Goal: Transaction & Acquisition: Purchase product/service

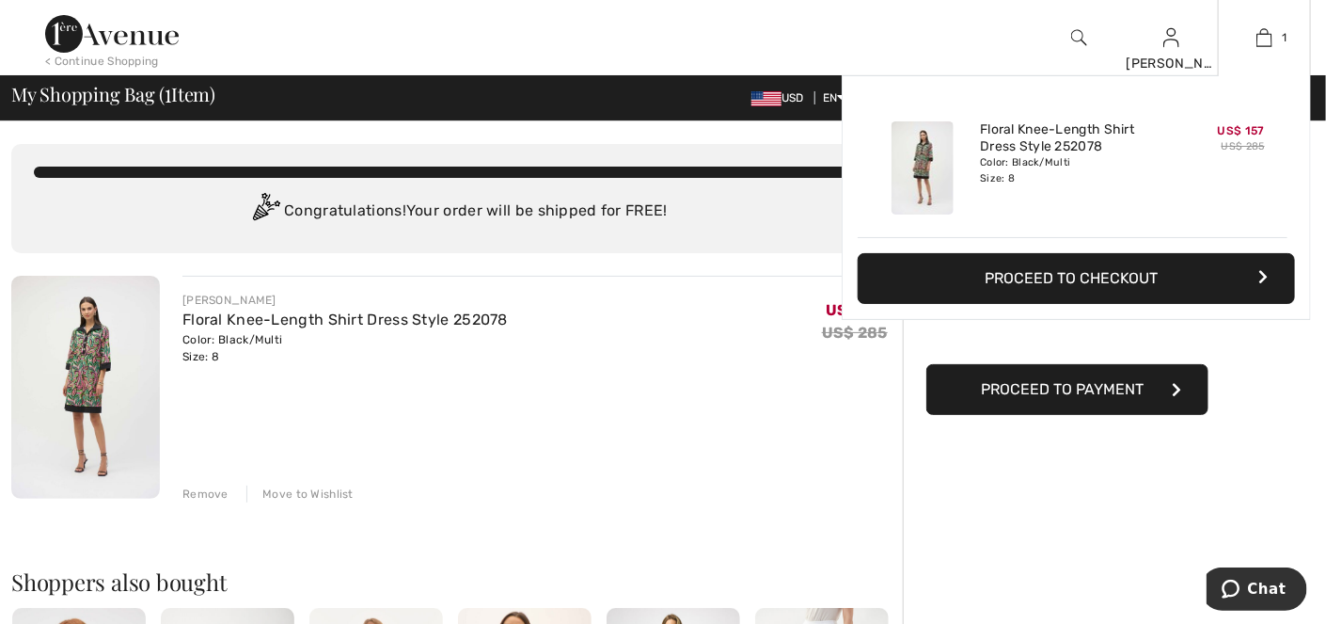
click at [1030, 280] on button "Proceed to Checkout" at bounding box center [1076, 278] width 437 height 51
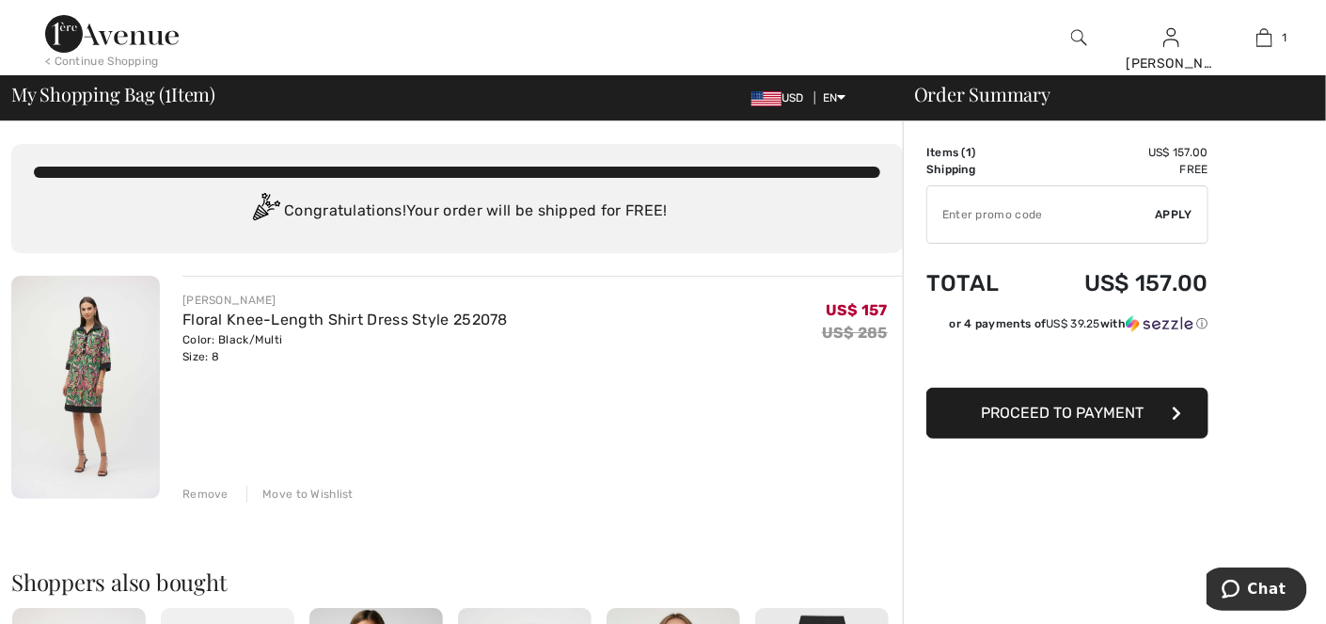
click at [1038, 407] on span "Proceed to Payment" at bounding box center [1063, 412] width 163 height 18
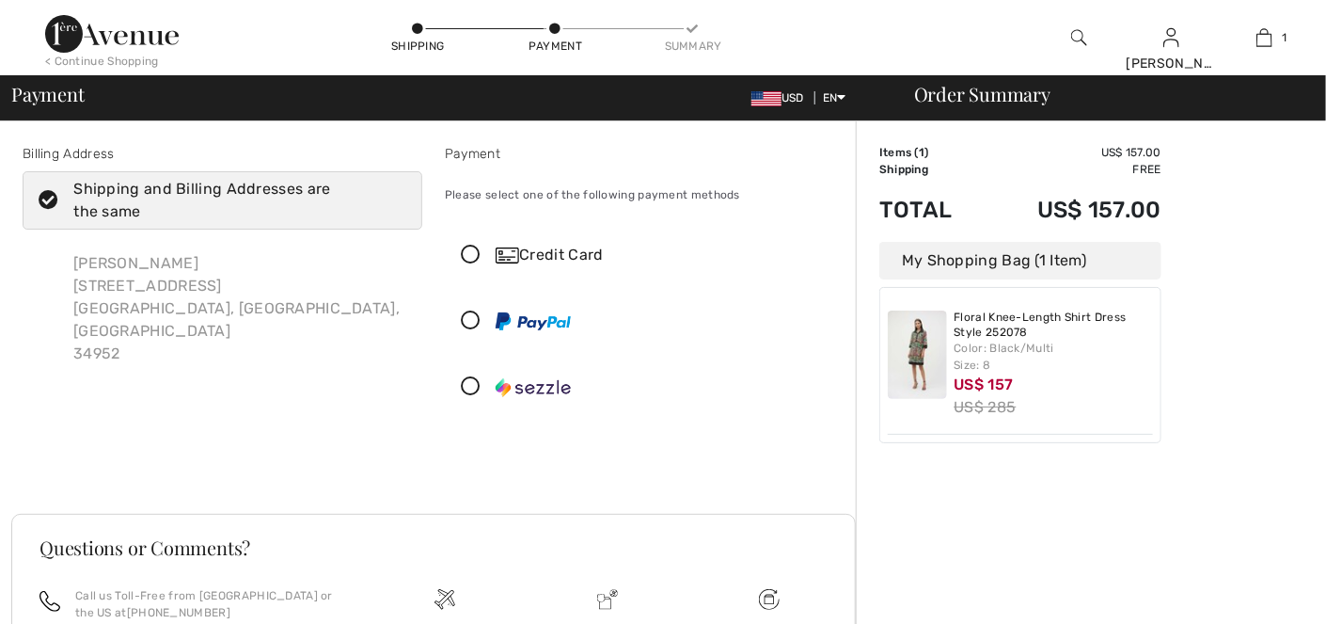
checkbox input "true"
click at [471, 253] on icon at bounding box center [471, 255] width 50 height 20
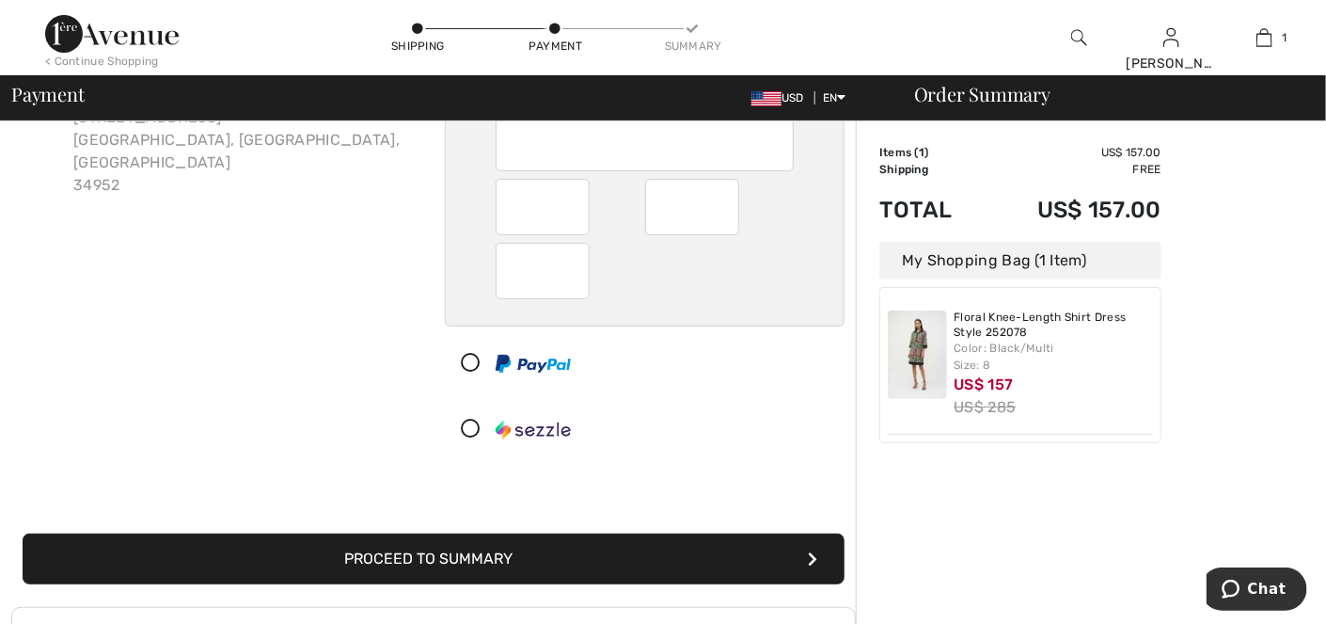
scroll to position [188, 0]
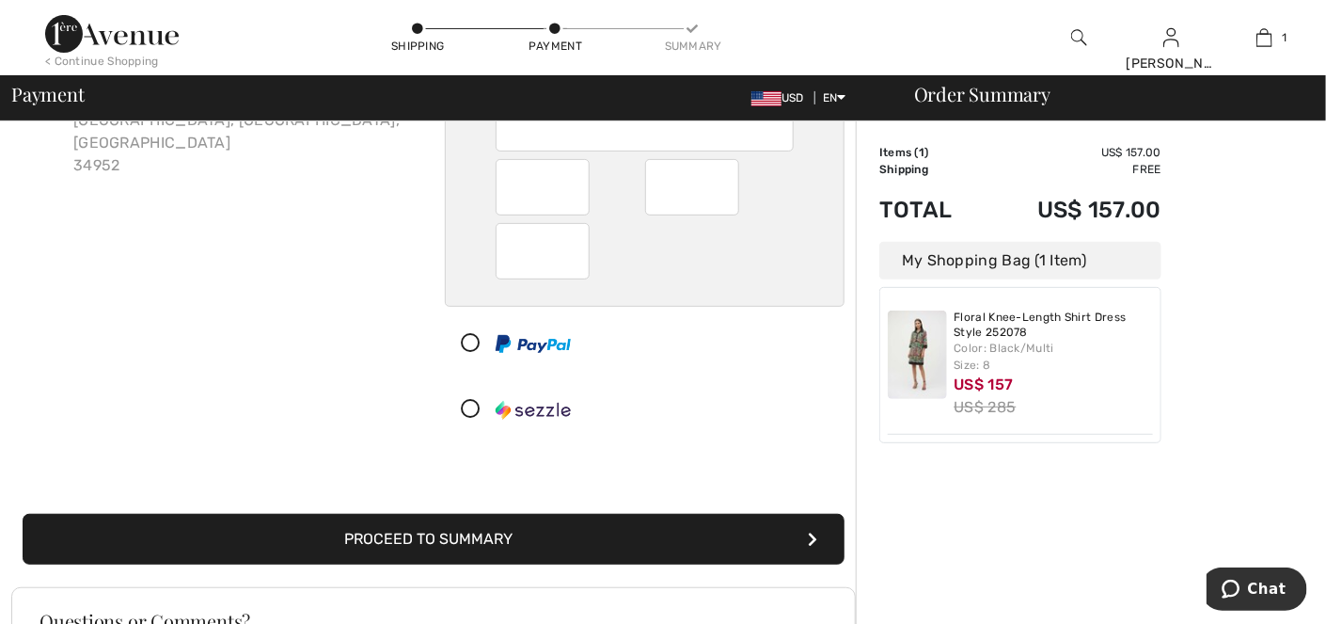
click at [603, 531] on button "Proceed to Summary" at bounding box center [434, 539] width 822 height 51
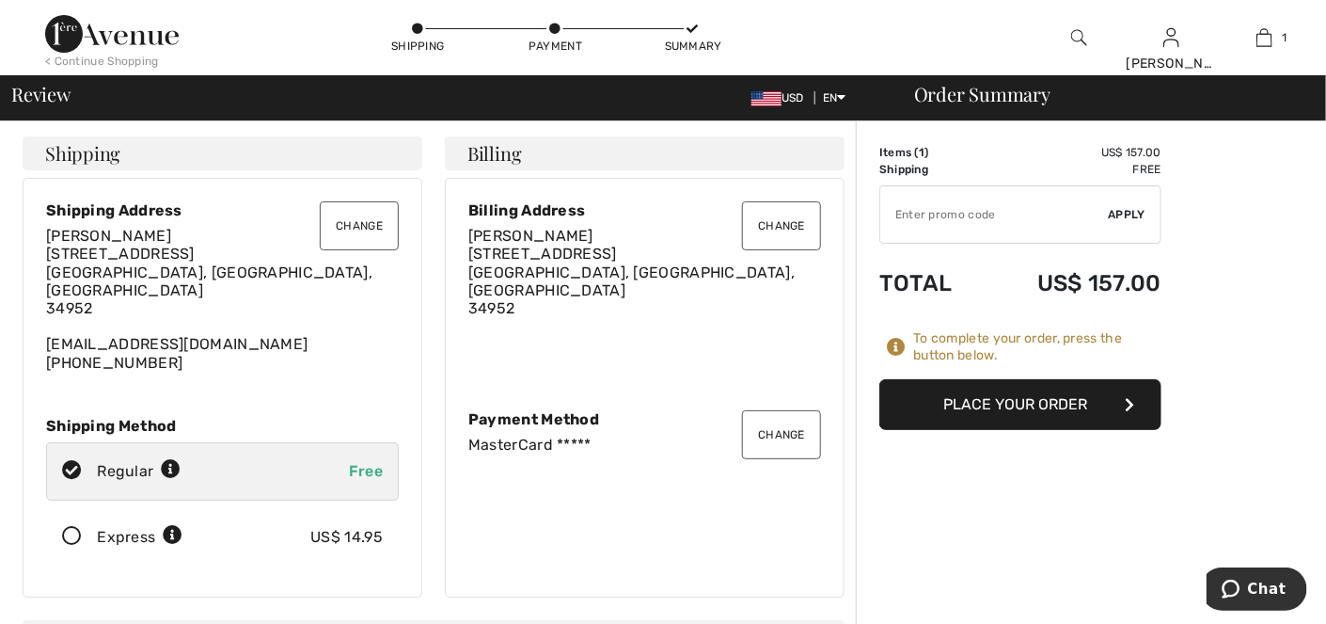
click at [350, 228] on button "Change" at bounding box center [359, 225] width 79 height 49
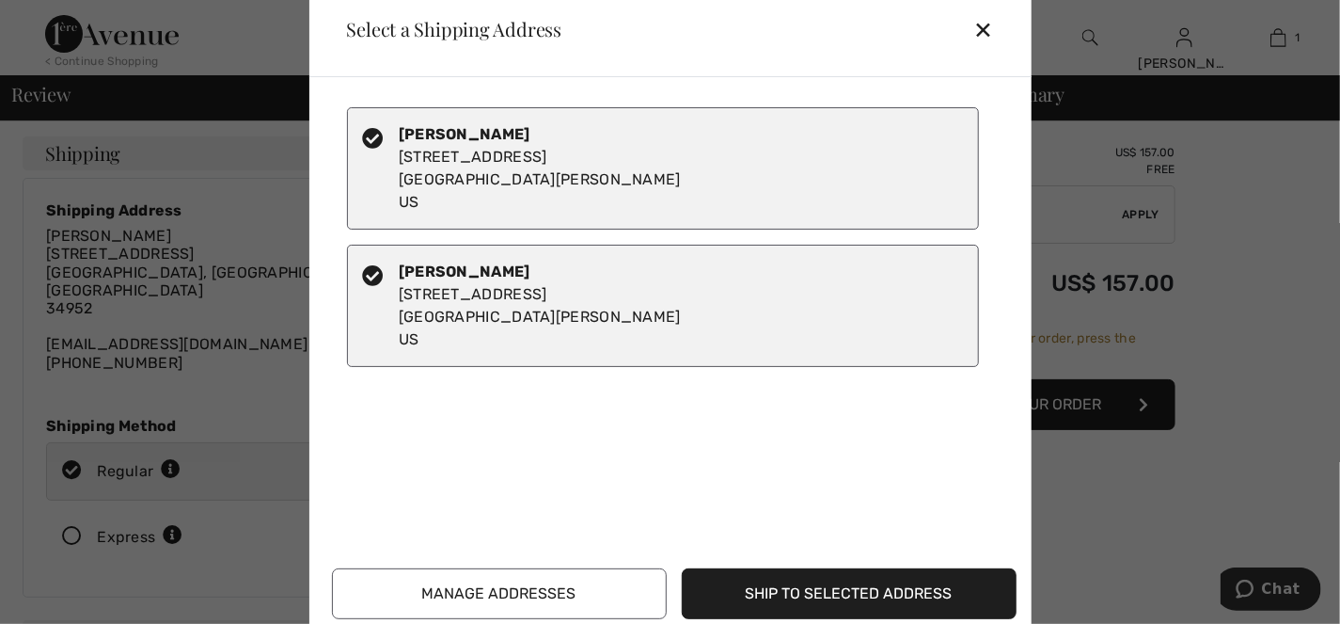
click at [759, 592] on button "Ship to Selected Address" at bounding box center [849, 593] width 335 height 51
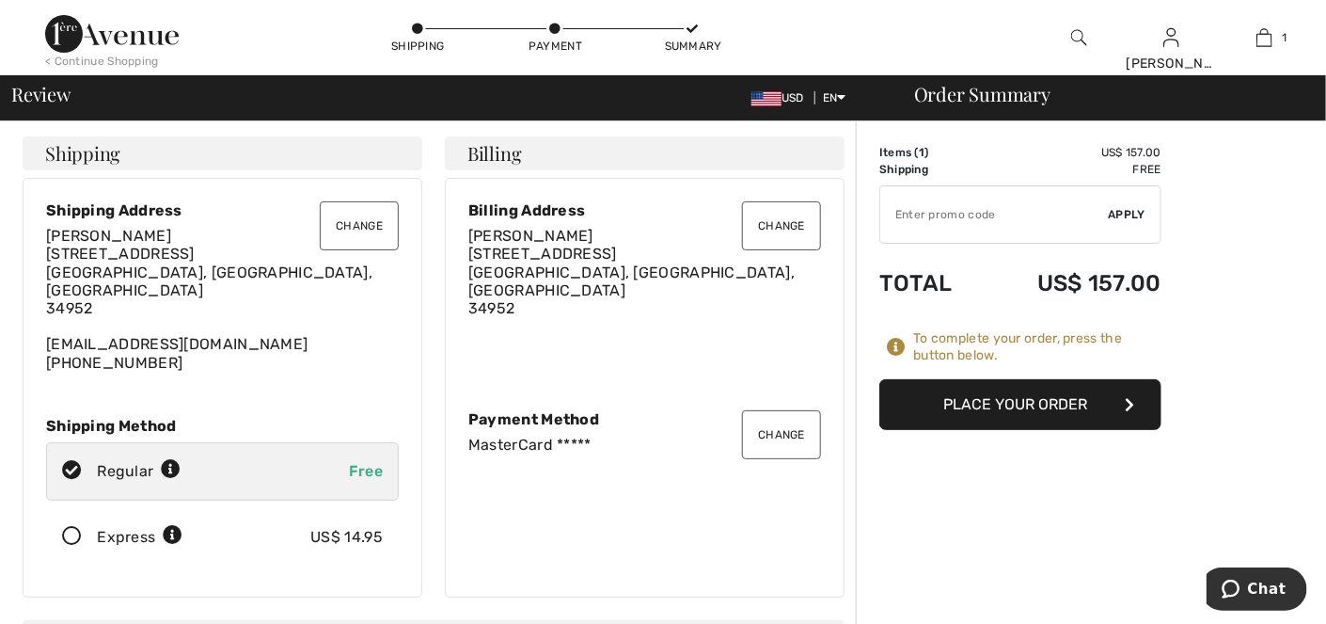
click at [179, 338] on div "Carolyn McClain 1534 SE Ballantrae Court Port Saint Lucie, FL, US 34952 ctm3411…" at bounding box center [222, 299] width 353 height 145
click at [885, 403] on button "Place Your Order" at bounding box center [1020, 404] width 282 height 51
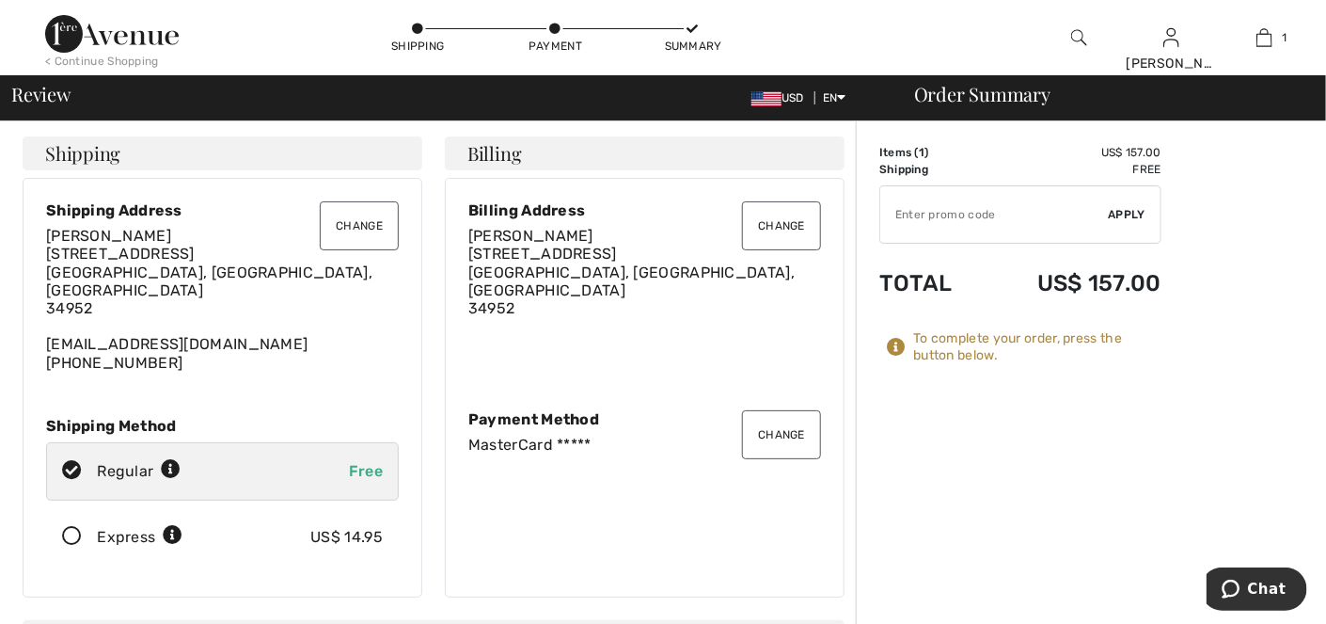
scroll to position [25, 0]
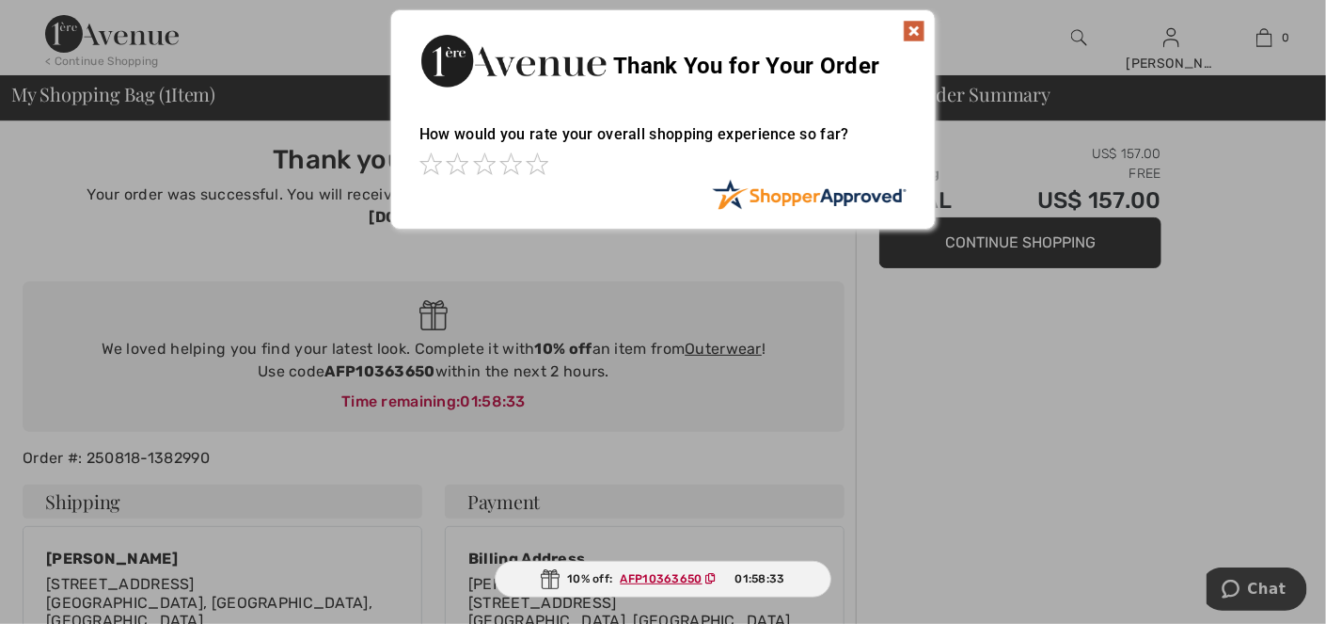
click at [914, 26] on img at bounding box center [914, 31] width 23 height 23
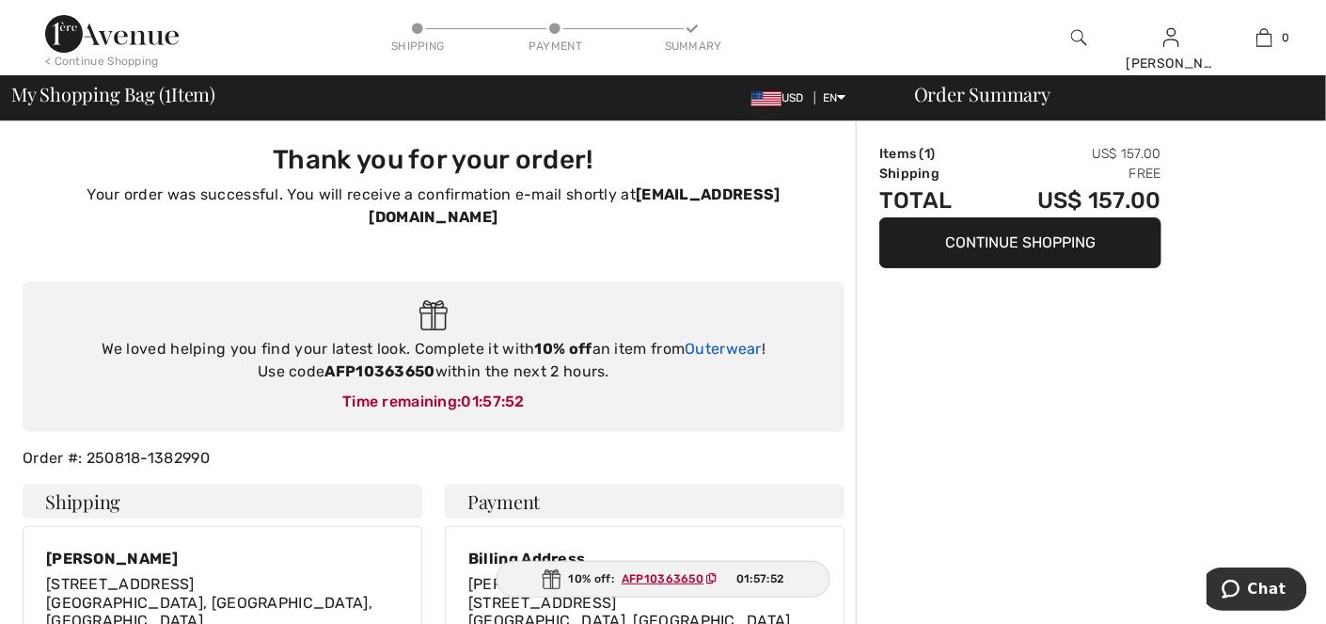
click at [723, 340] on link "Outerwear" at bounding box center [723, 349] width 77 height 18
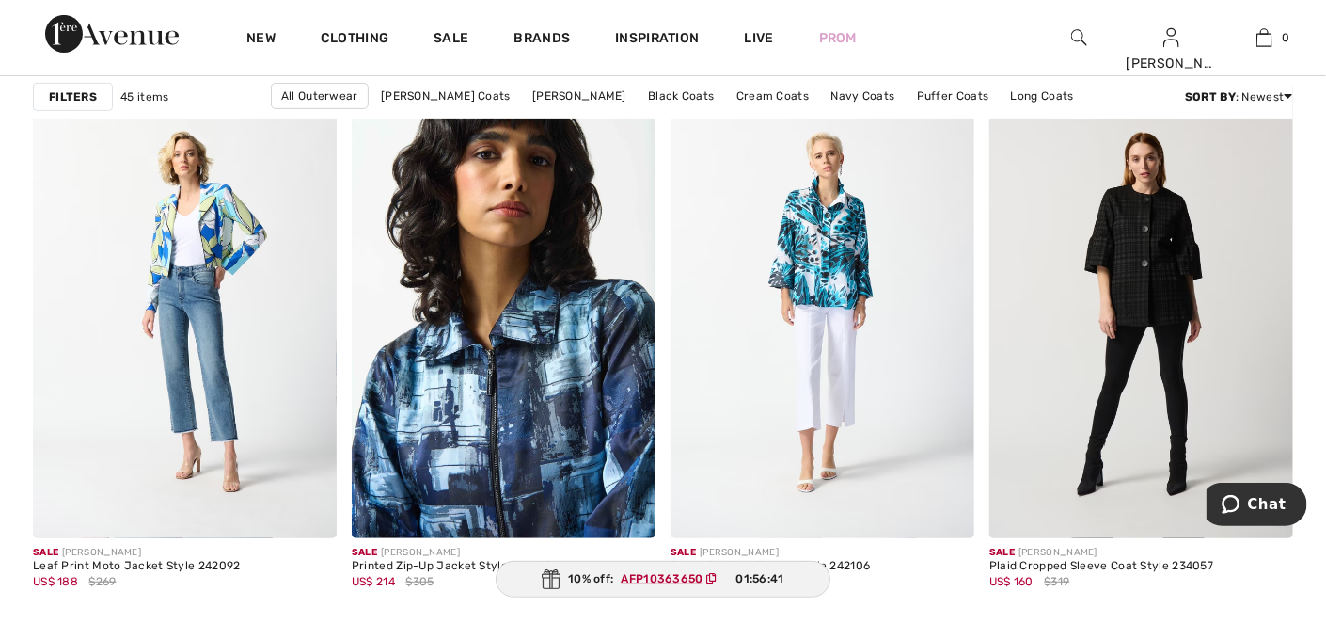
scroll to position [6097, 0]
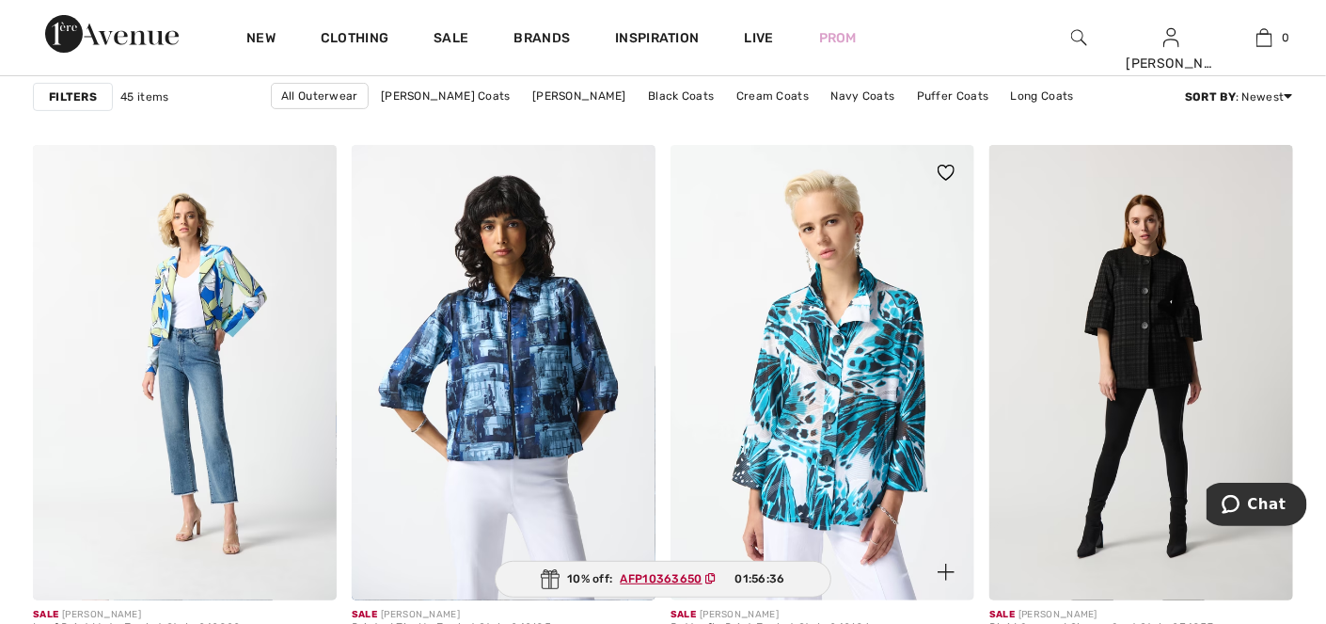
click at [781, 339] on img at bounding box center [823, 373] width 304 height 456
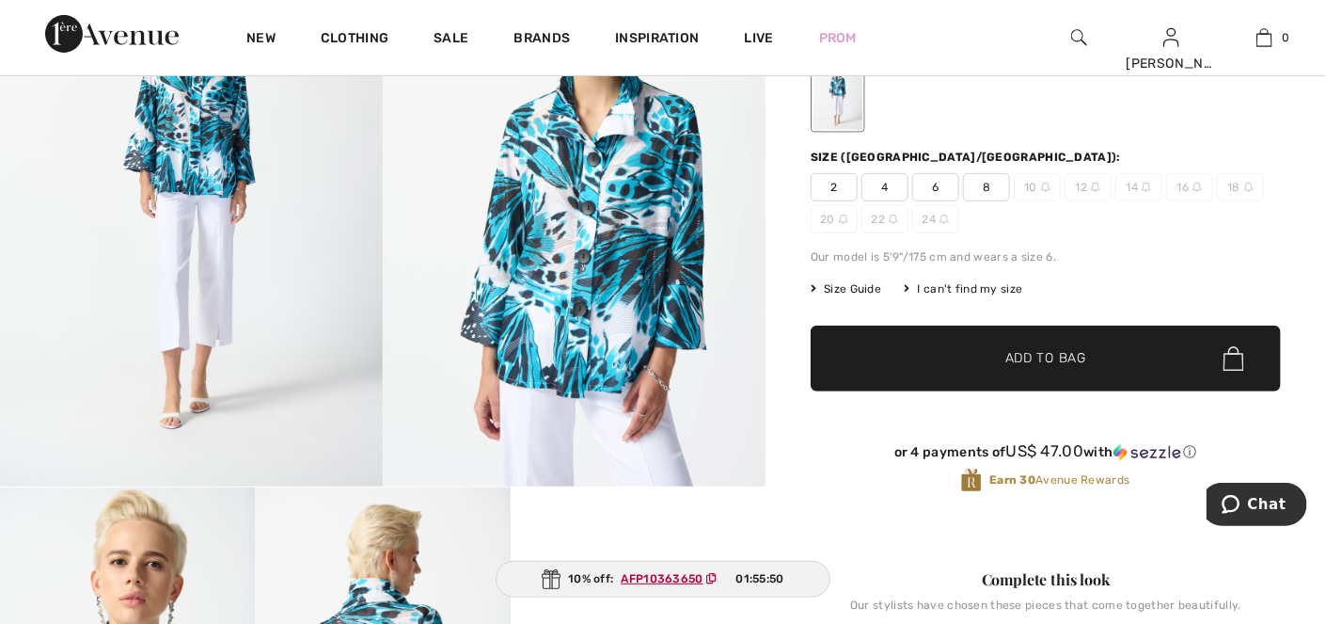
scroll to position [188, 0]
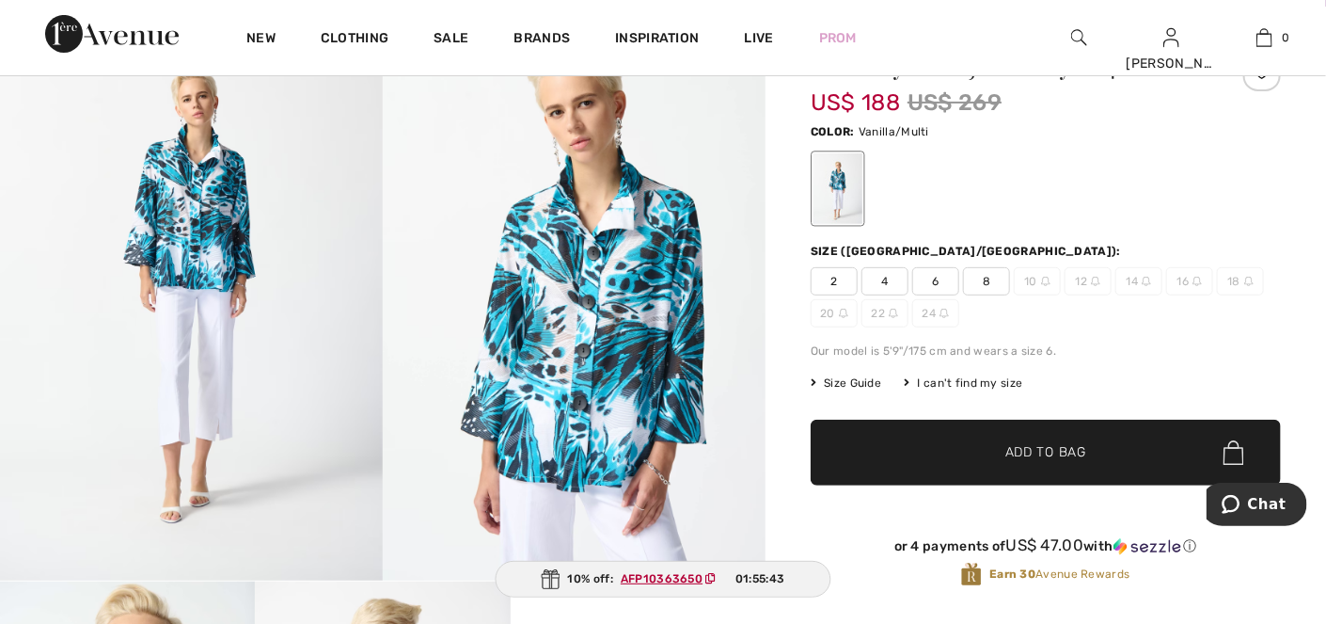
click at [988, 282] on span "8" at bounding box center [986, 281] width 47 height 28
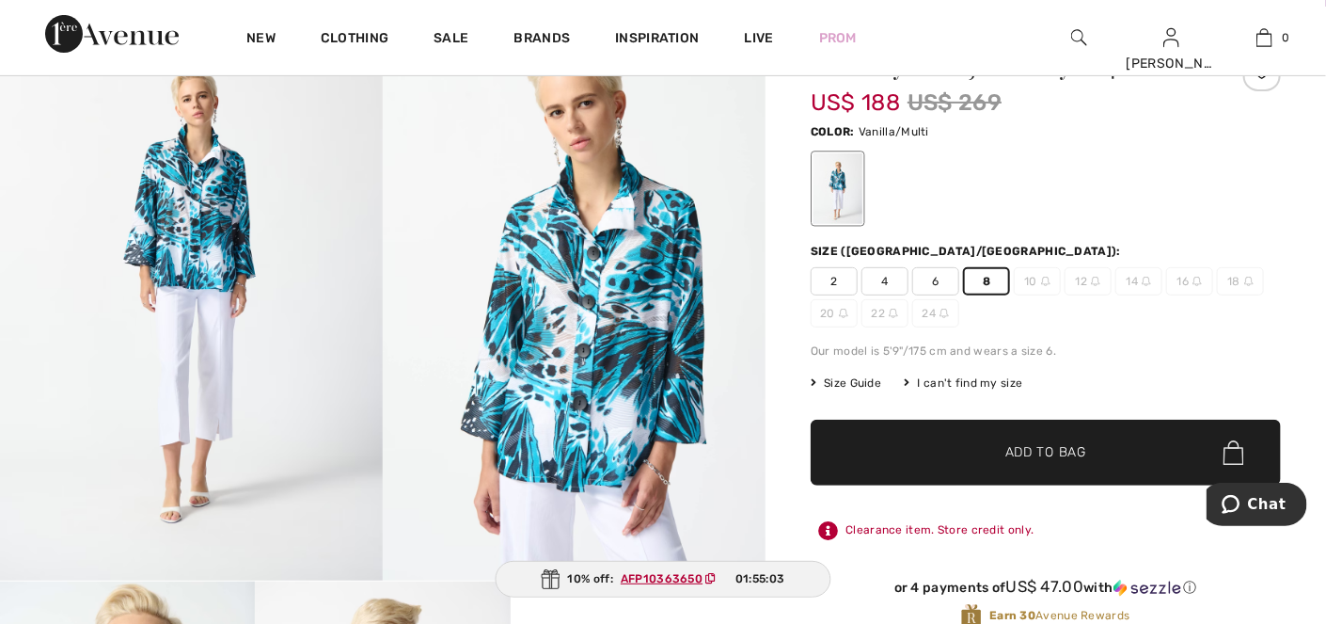
click at [938, 279] on span "6" at bounding box center [935, 281] width 47 height 28
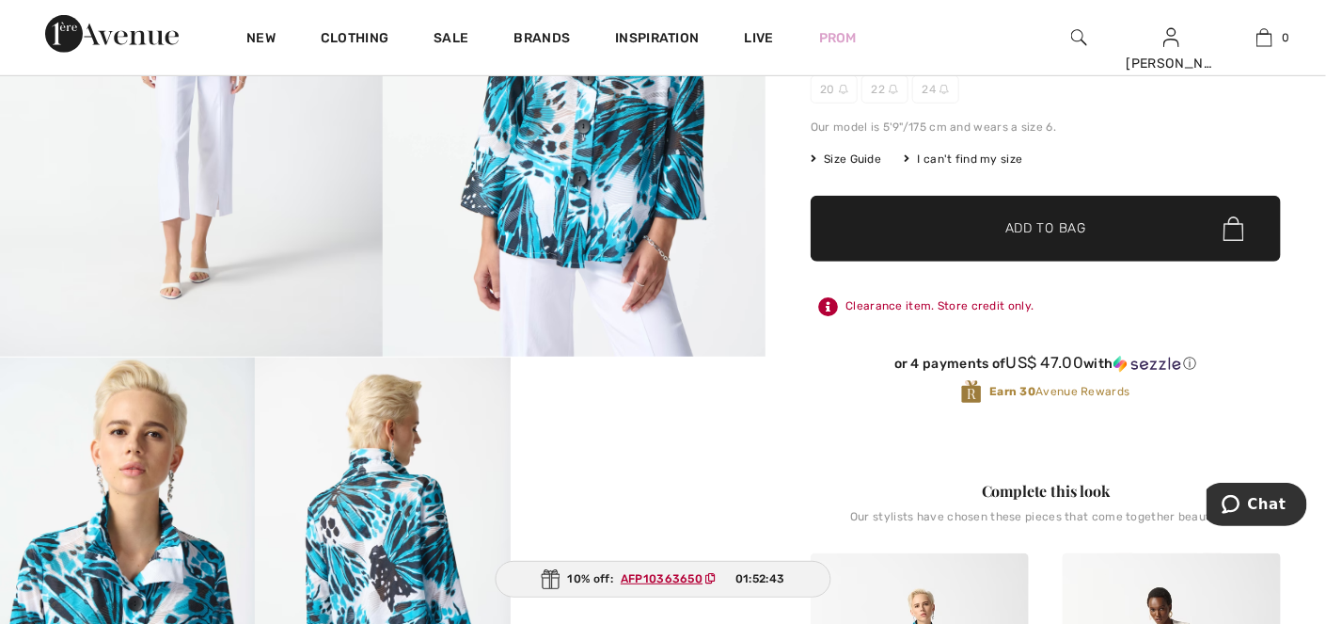
scroll to position [376, 0]
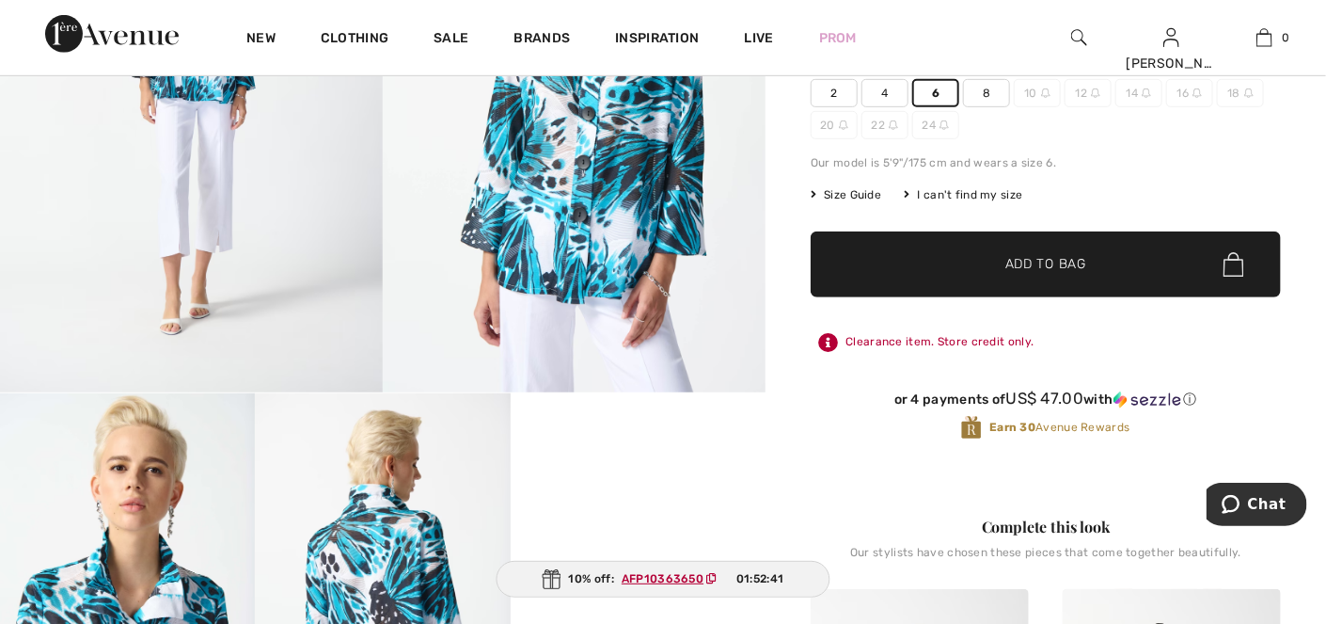
click at [1183, 260] on span "✔ Added to Bag Add to Bag" at bounding box center [1046, 264] width 470 height 66
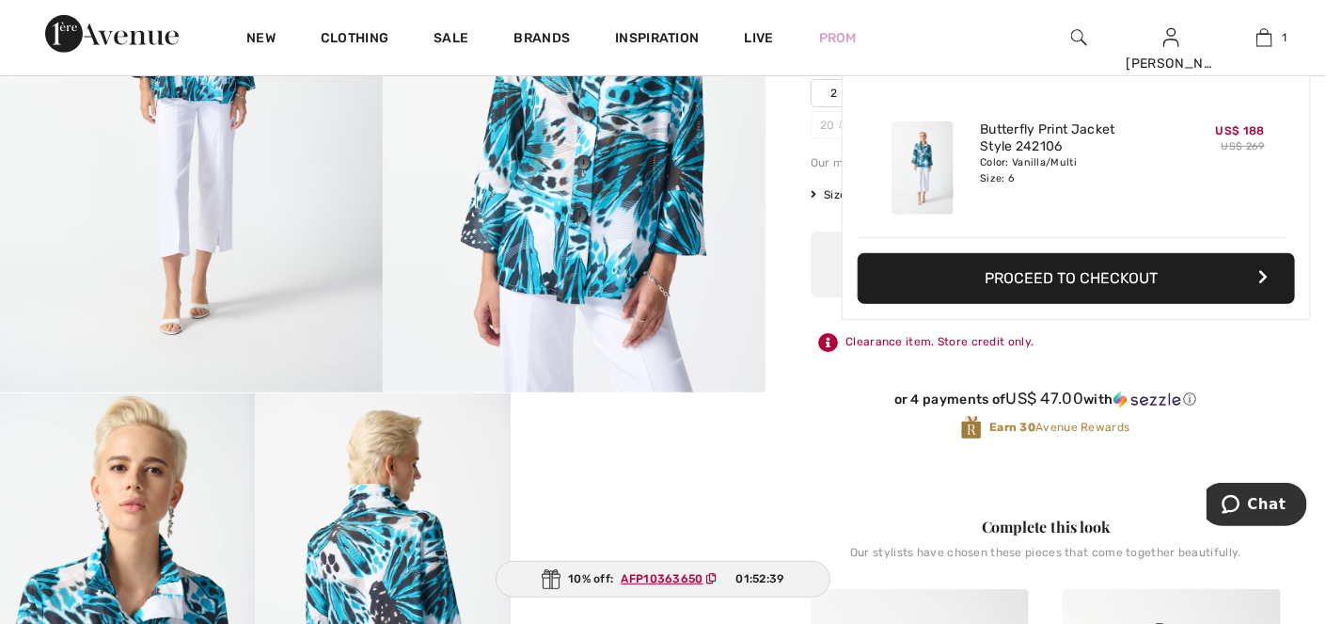
scroll to position [0, 0]
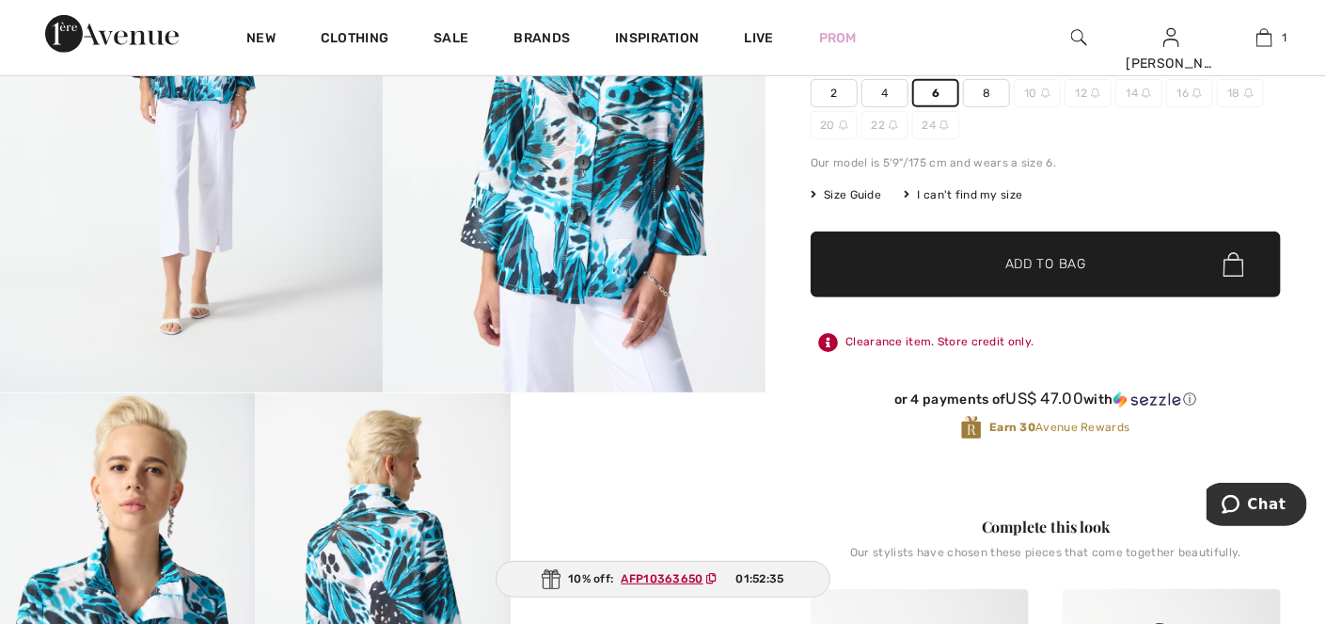
click at [1202, 273] on span "✔ Added to Bag Add to Bag" at bounding box center [1046, 264] width 470 height 66
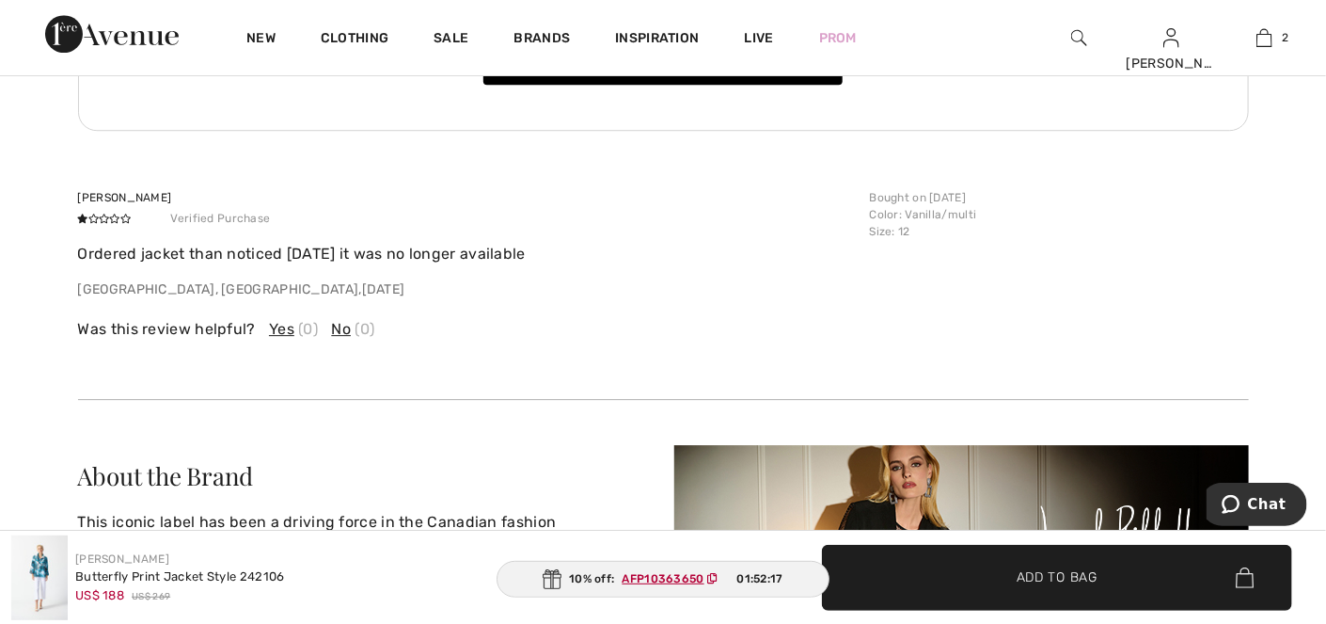
scroll to position [2257, 0]
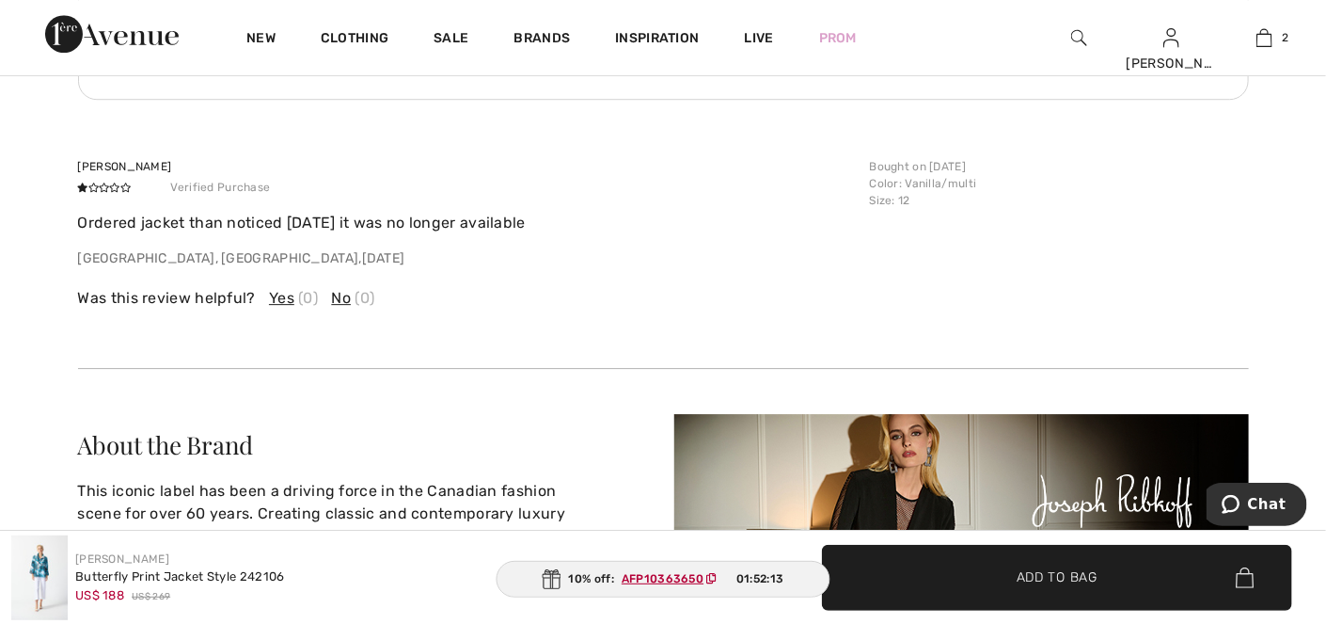
click at [273, 299] on span "Yes" at bounding box center [281, 298] width 25 height 23
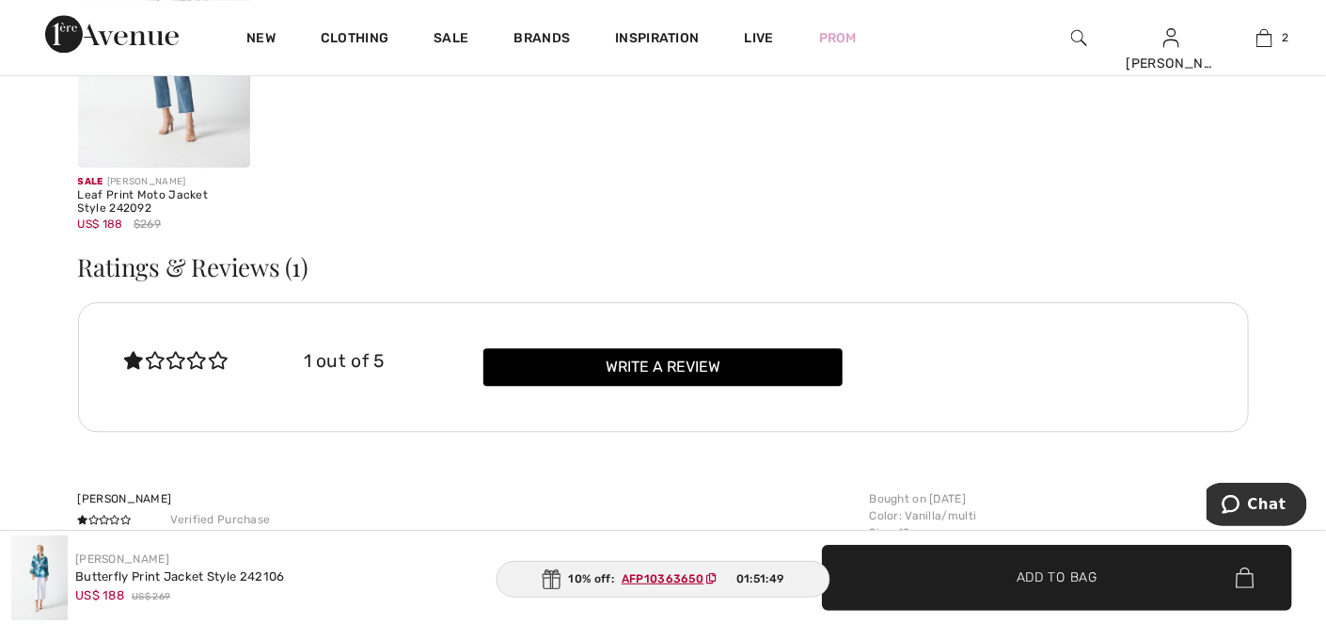
scroll to position [1881, 0]
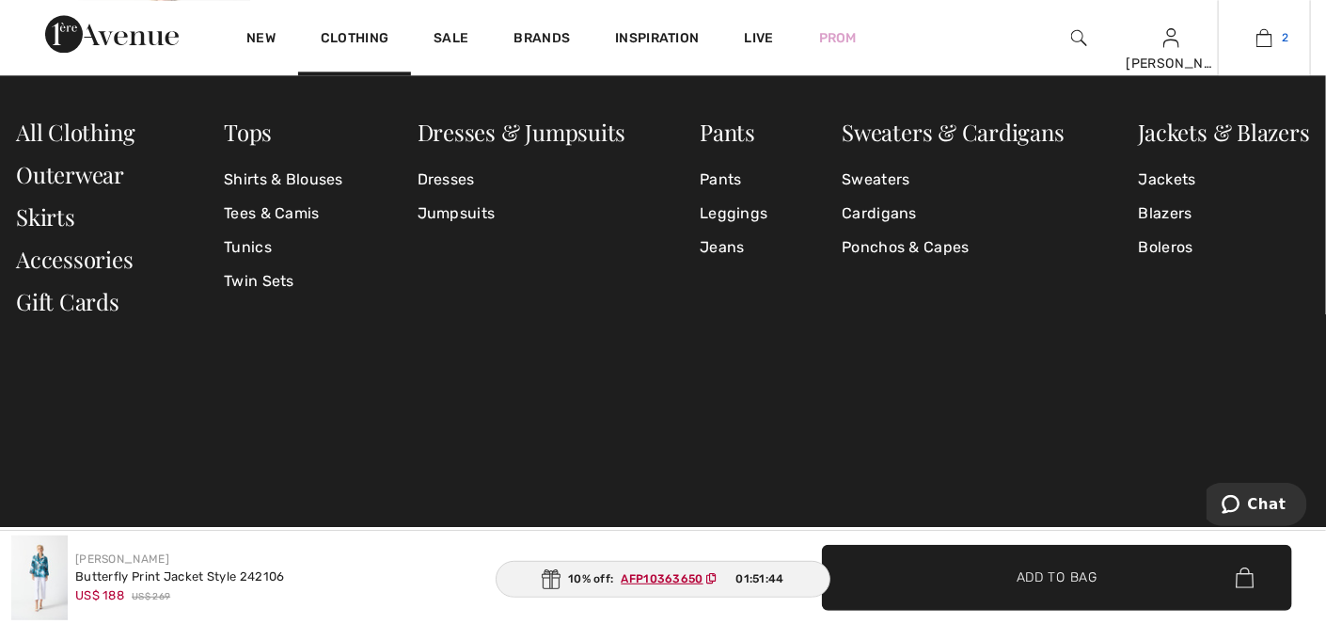
click at [1246, 38] on link "2" at bounding box center [1264, 37] width 91 height 23
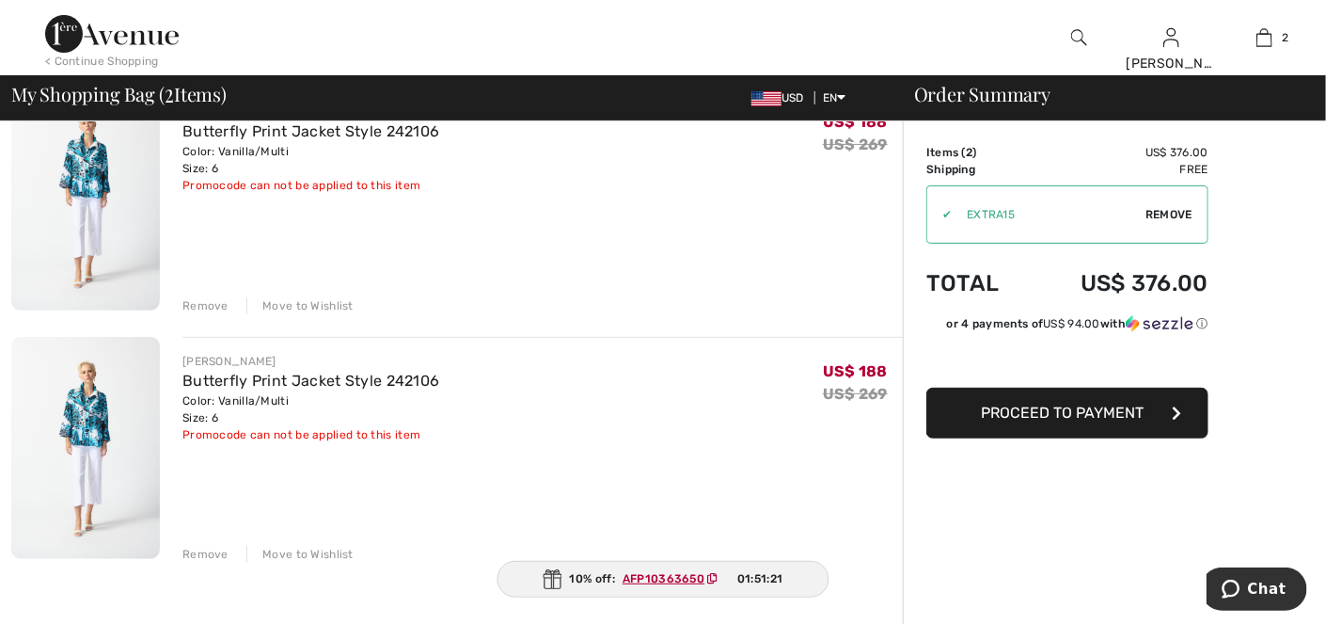
scroll to position [94, 0]
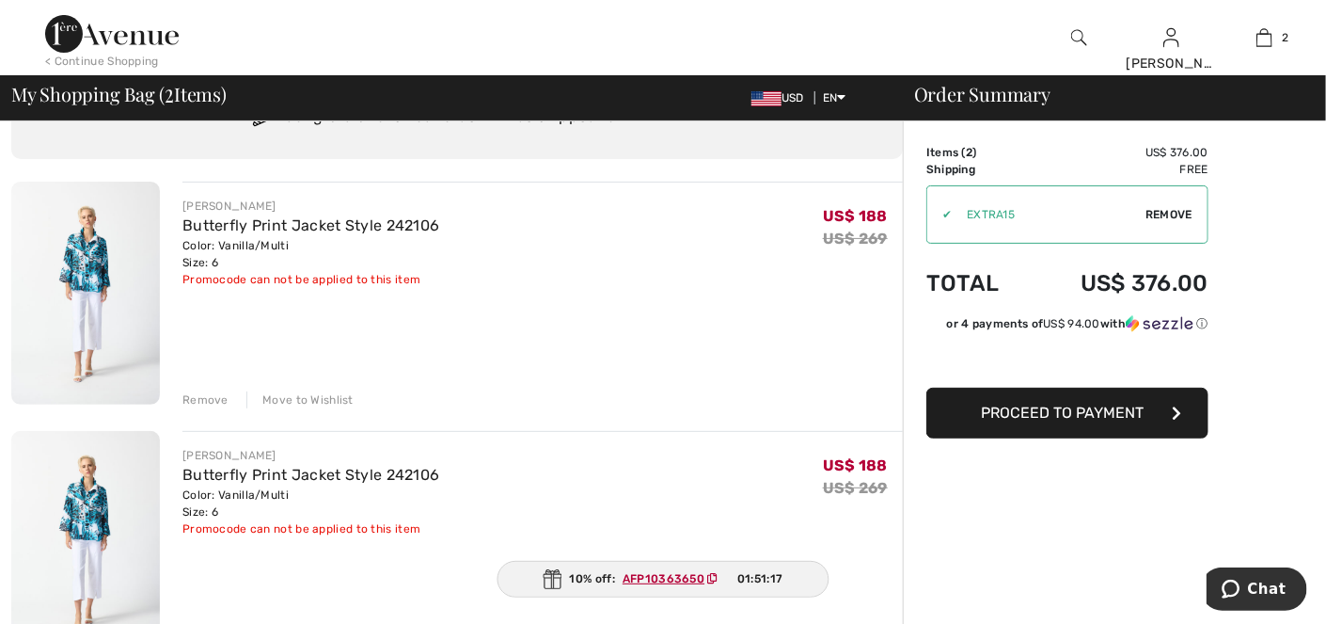
click at [197, 396] on div "Remove" at bounding box center [205, 399] width 46 height 17
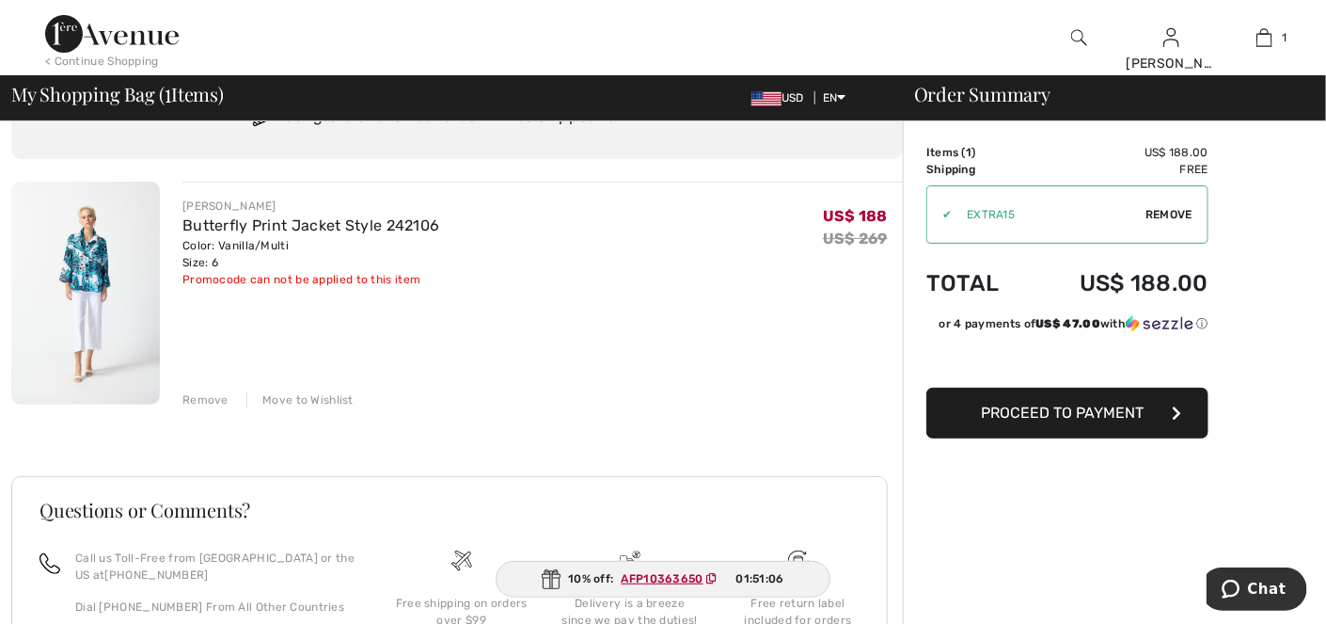
scroll to position [0, 0]
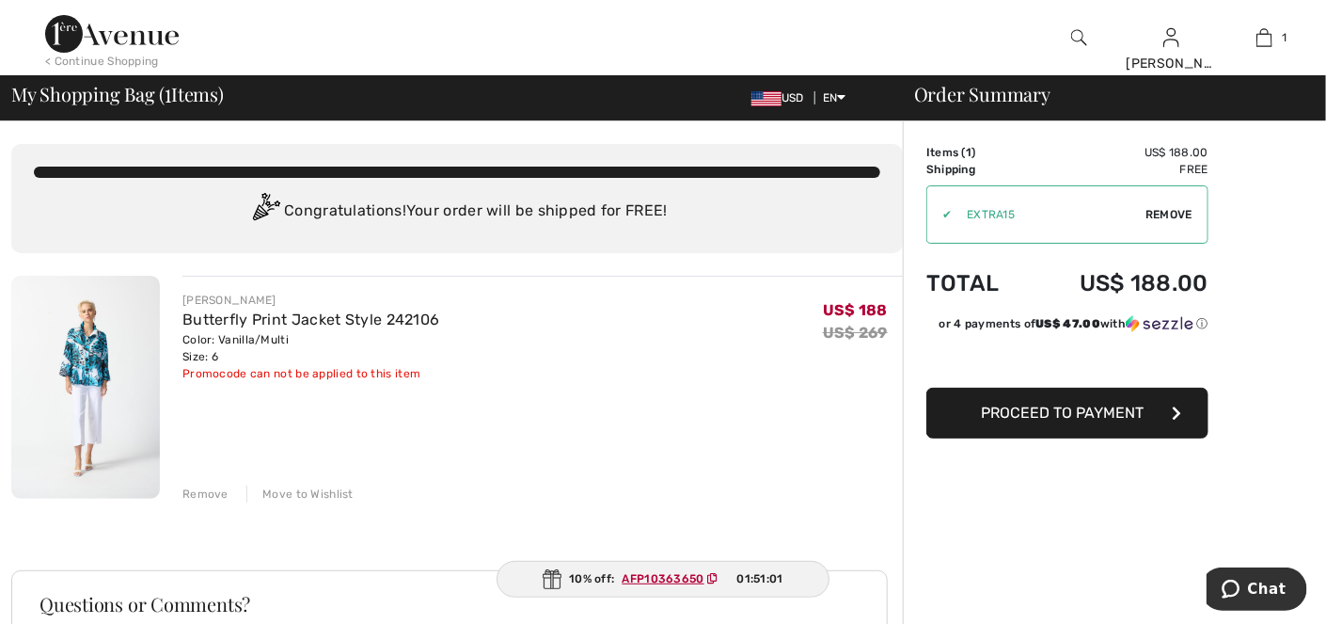
click at [654, 574] on ins "AFP10363650" at bounding box center [664, 578] width 82 height 13
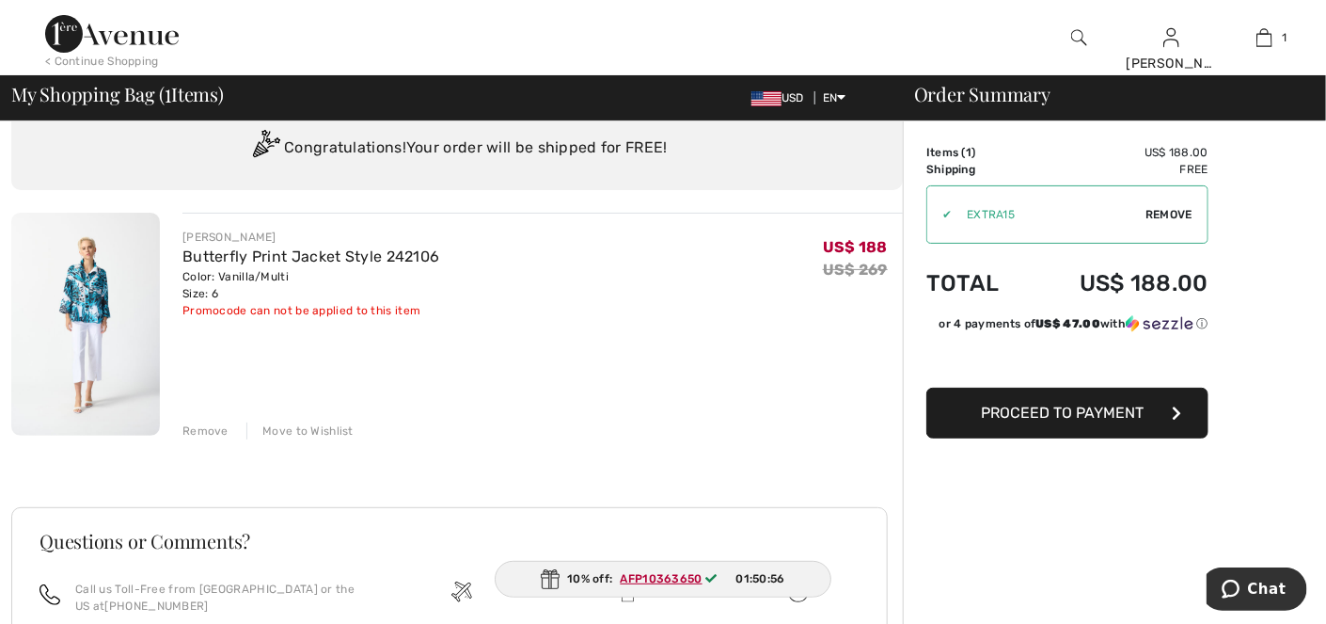
scroll to position [94, 0]
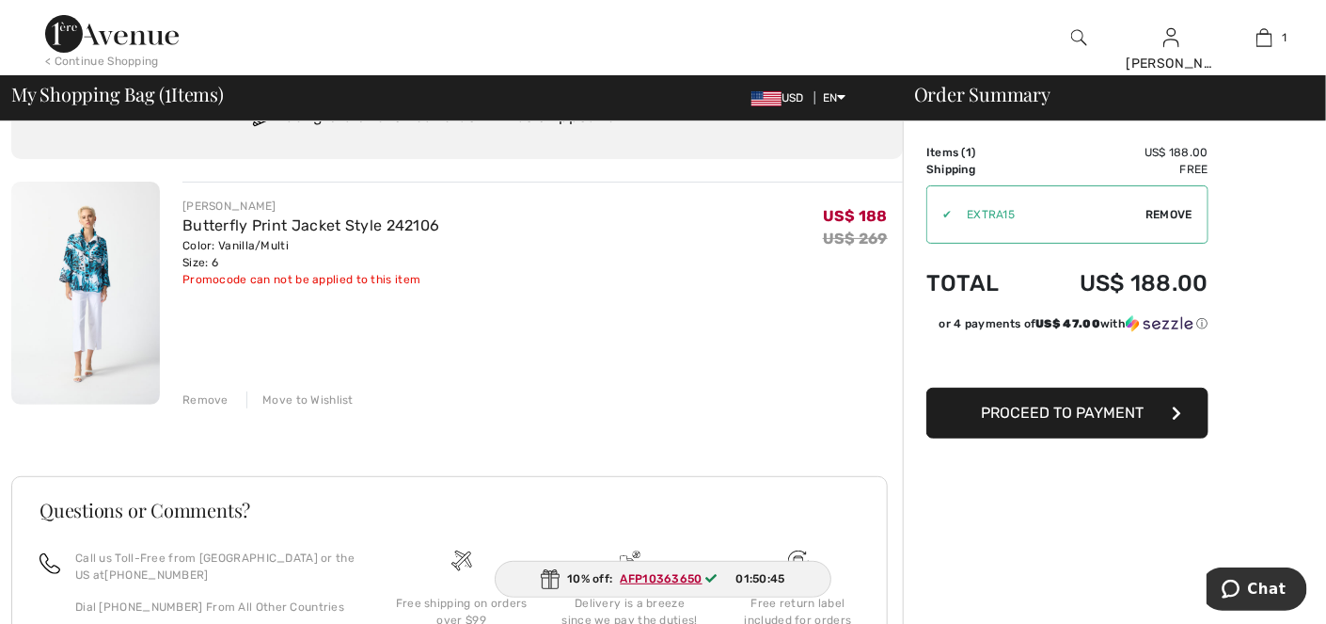
click at [1065, 413] on span "Proceed to Payment" at bounding box center [1063, 412] width 163 height 18
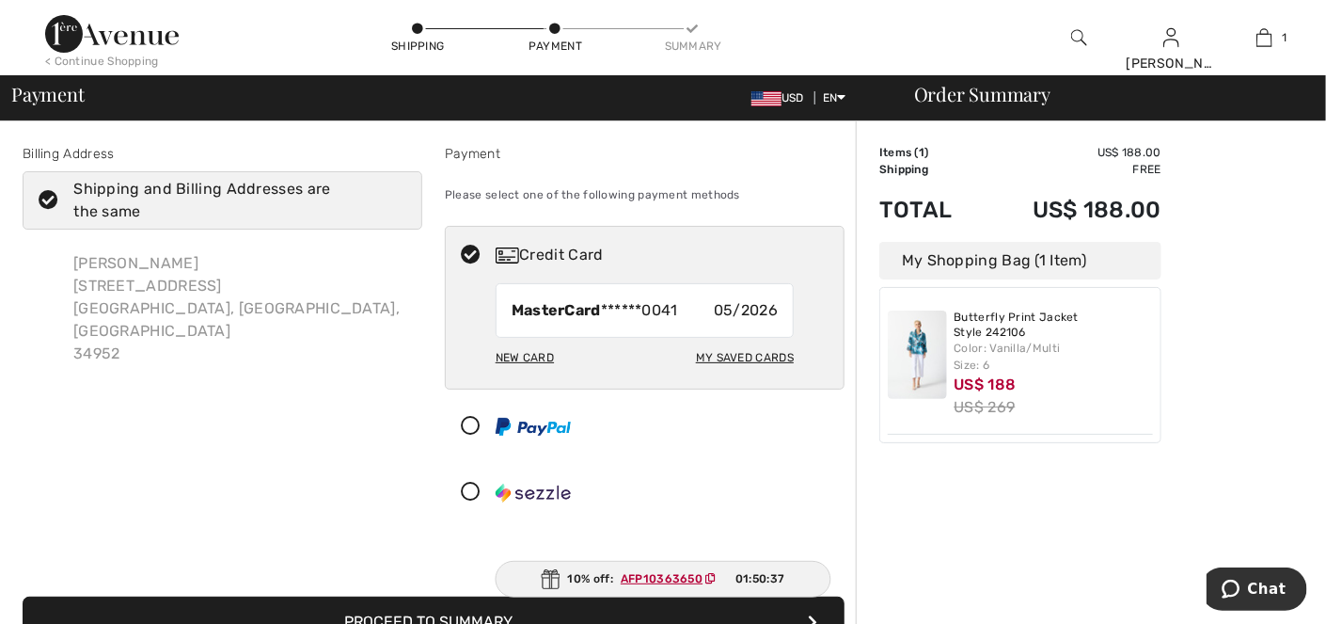
scroll to position [94, 0]
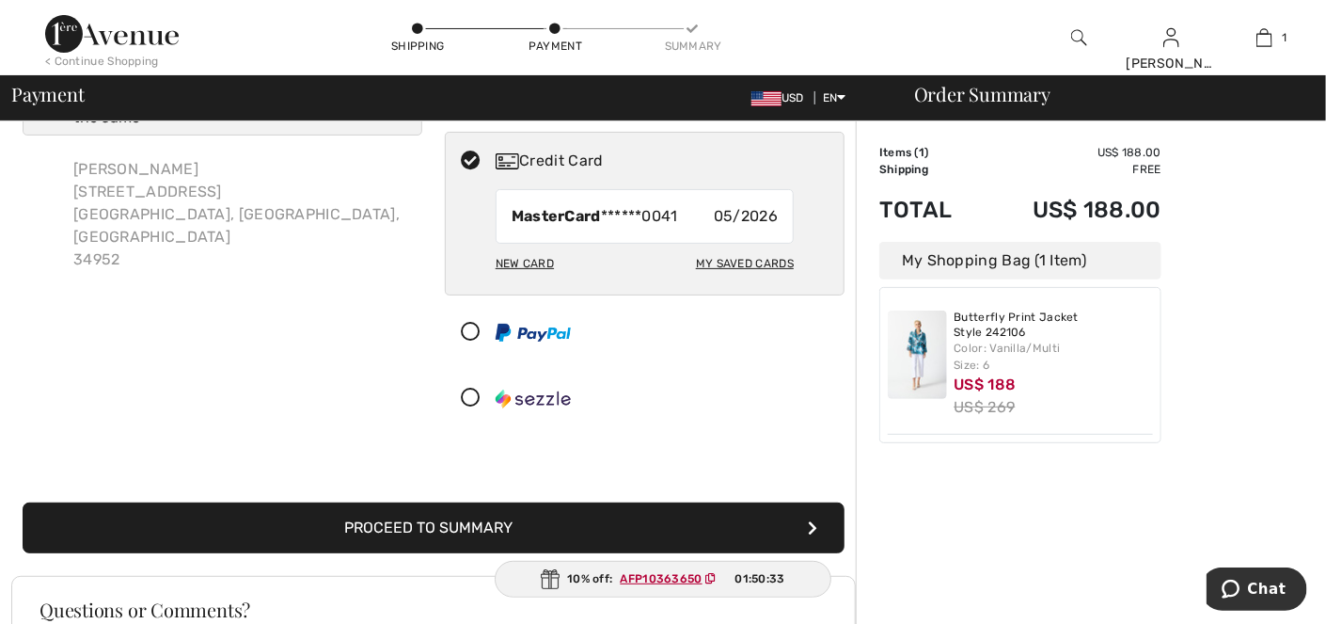
click at [678, 580] on ins "AFP10363650" at bounding box center [662, 578] width 82 height 13
click at [679, 577] on ins "AFP10363650" at bounding box center [662, 578] width 82 height 13
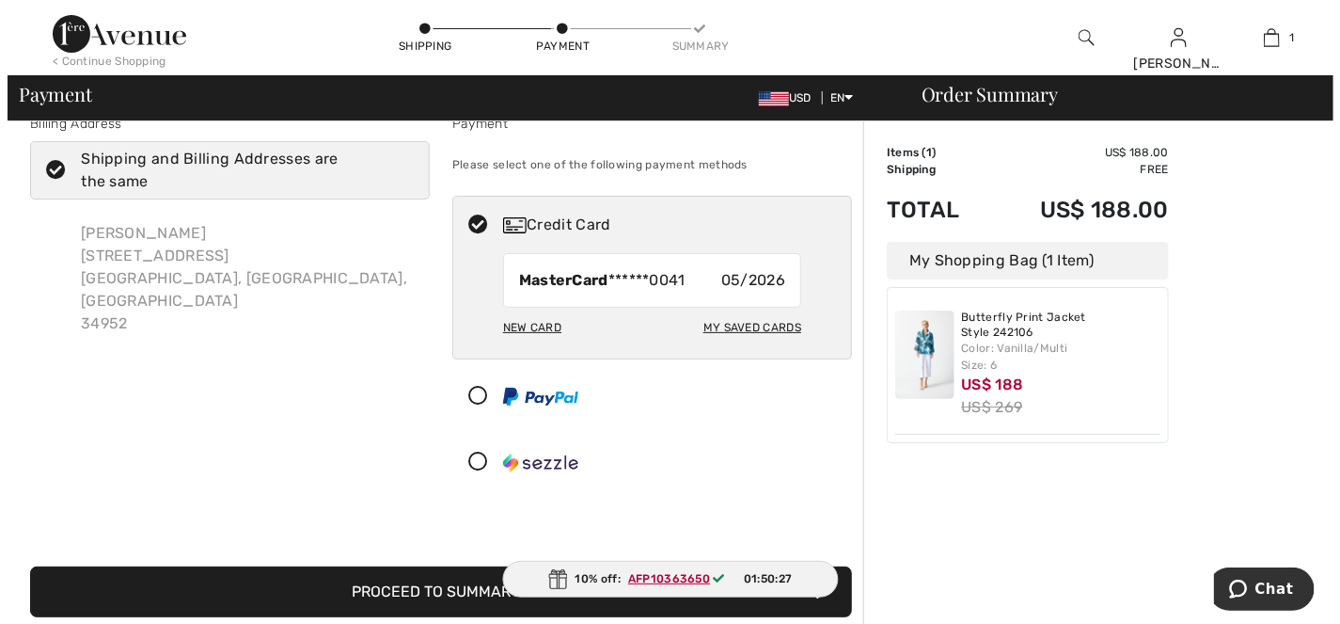
scroll to position [0, 0]
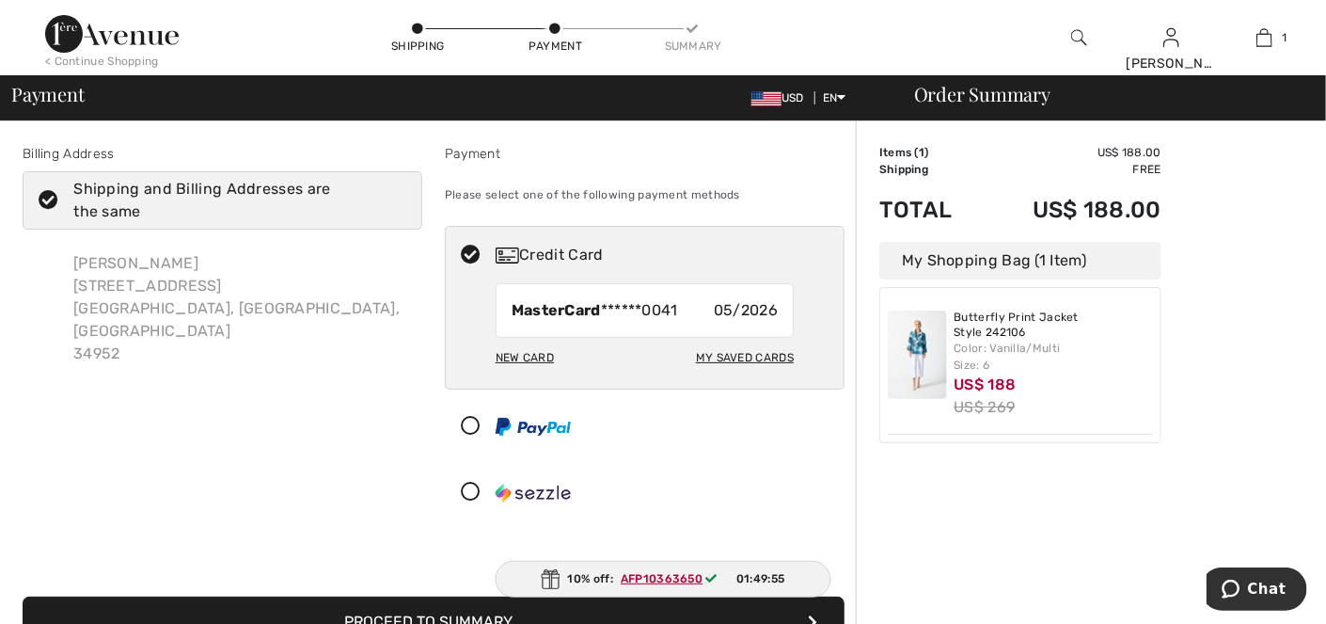
click at [726, 356] on div "My Saved Cards" at bounding box center [745, 357] width 98 height 32
radio input "true"
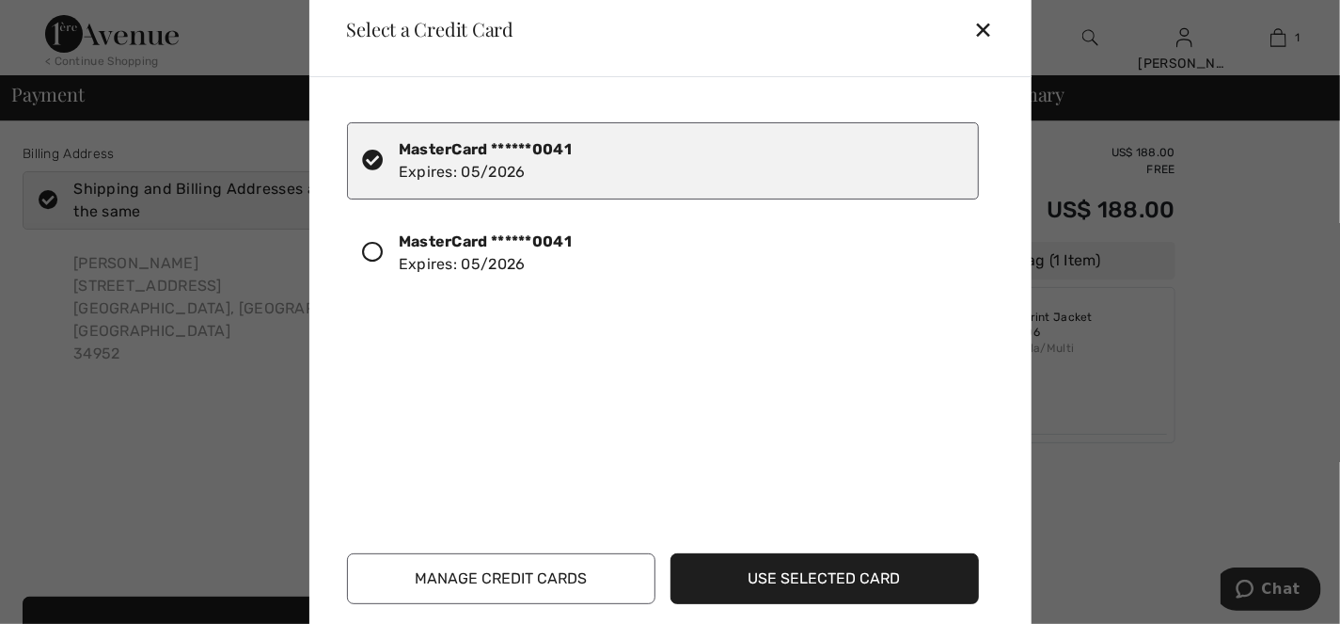
click at [774, 579] on button "Use Selected Card" at bounding box center [825, 578] width 308 height 51
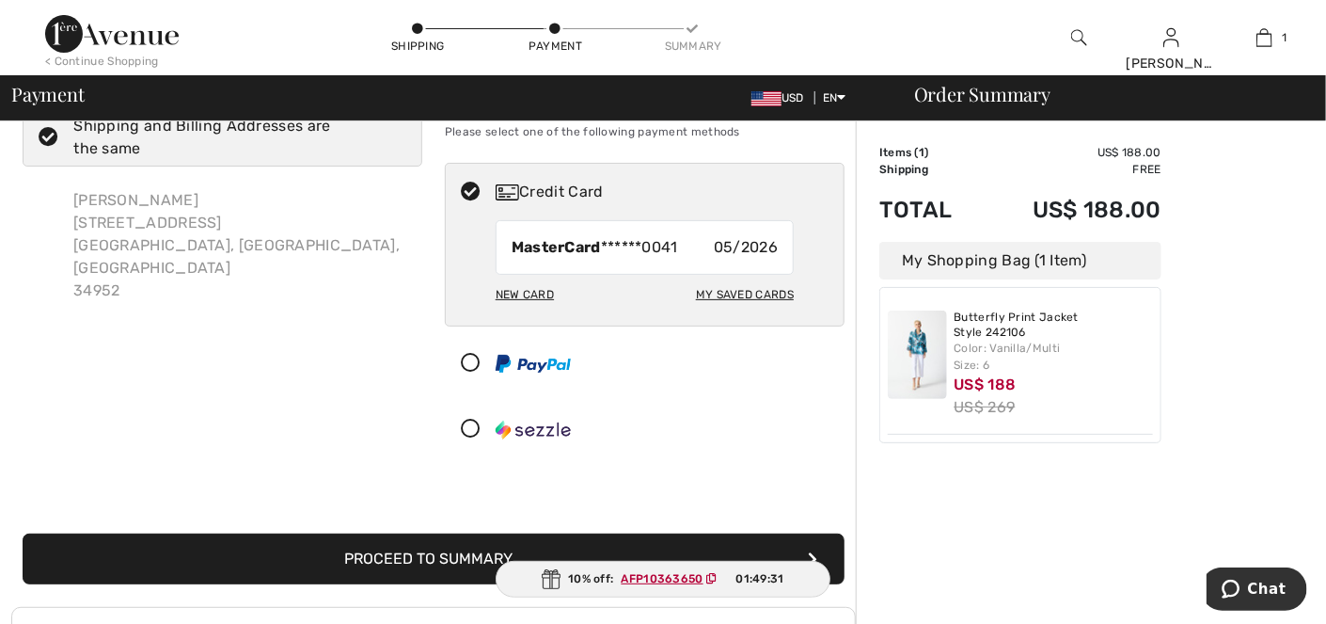
scroll to position [94, 0]
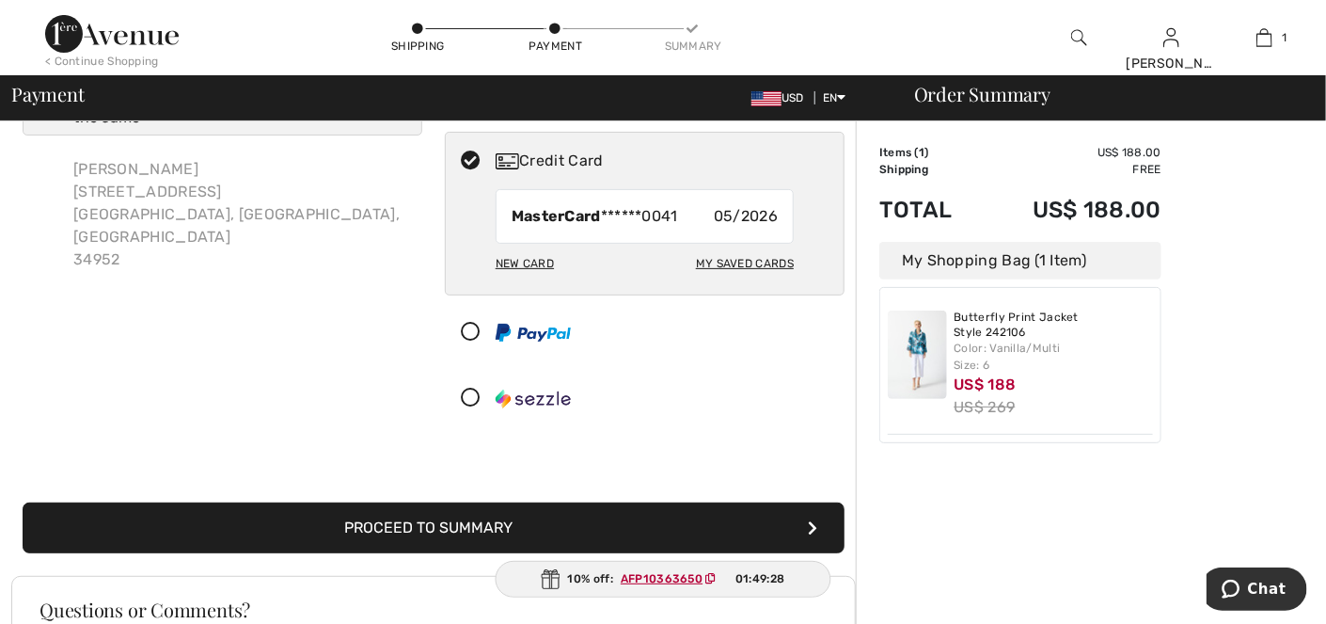
click at [527, 522] on button "Proceed to Summary" at bounding box center [434, 527] width 822 height 51
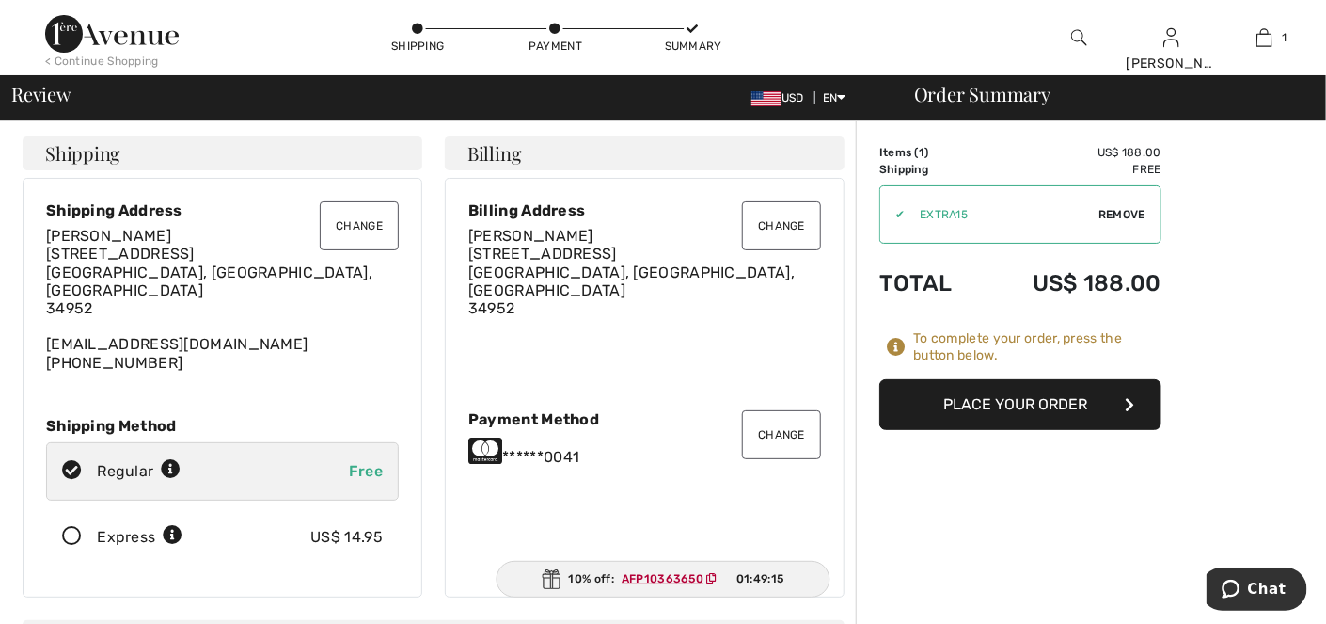
click at [665, 578] on ins "AFP10363650" at bounding box center [663, 578] width 82 height 13
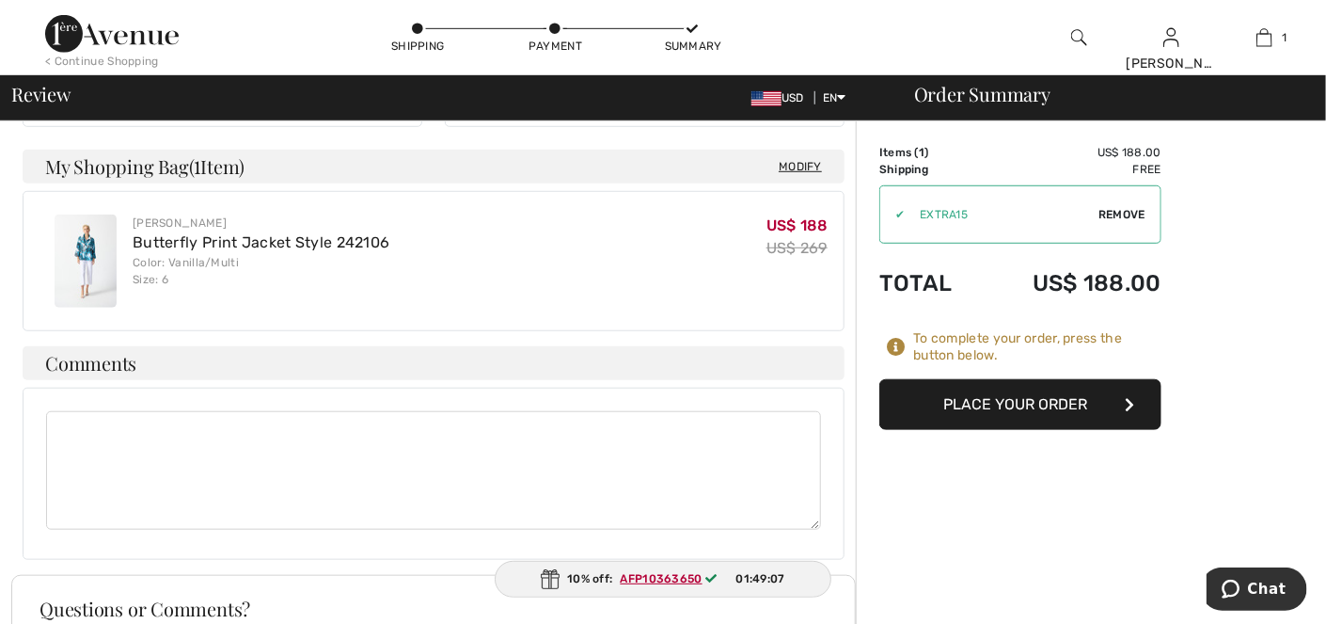
scroll to position [564, 0]
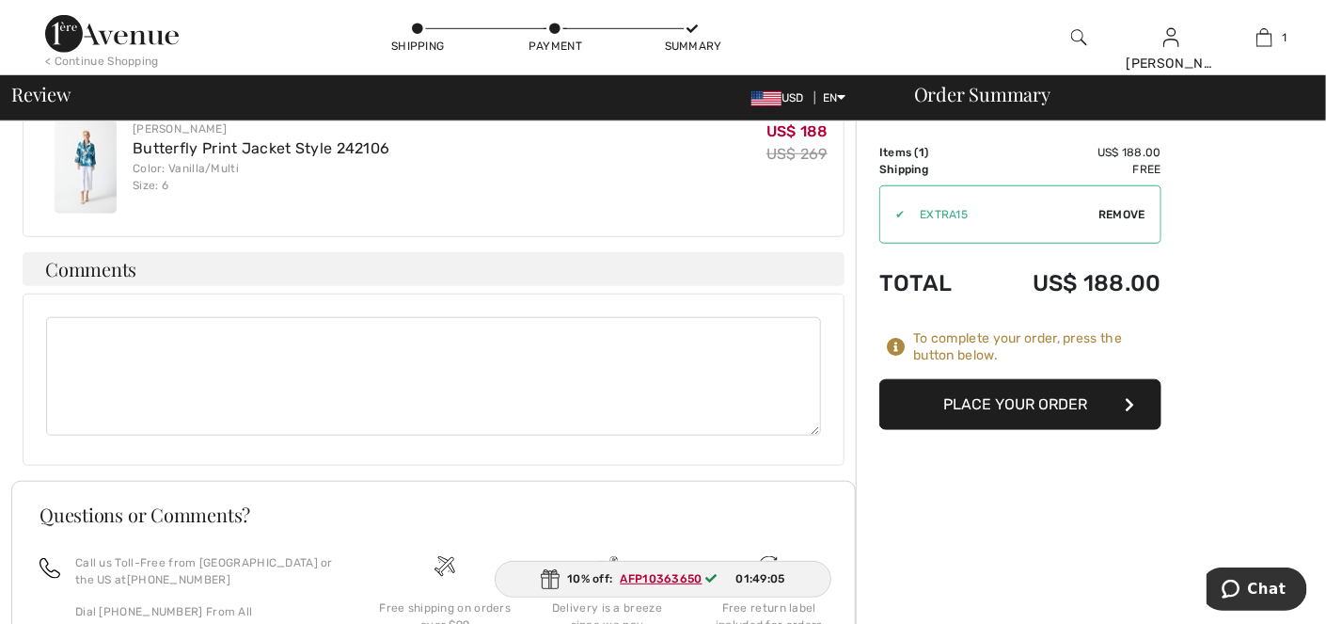
click at [665, 578] on ins "AFP10363650" at bounding box center [662, 578] width 82 height 13
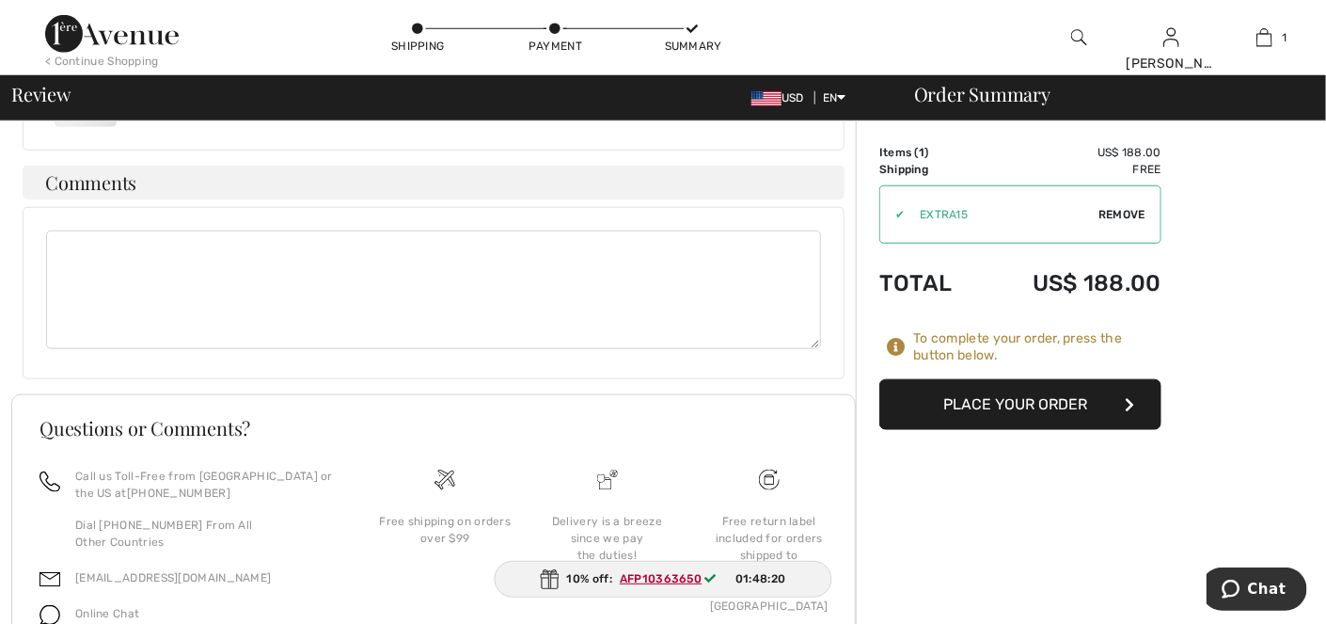
scroll to position [658, 0]
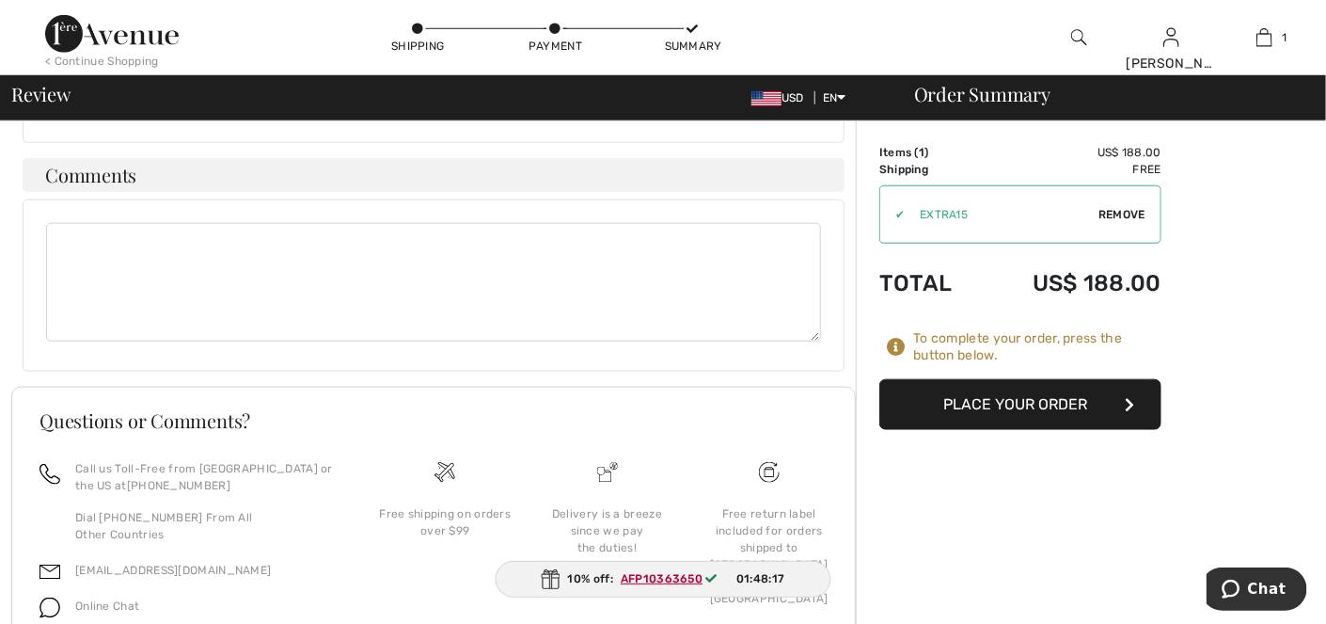
click at [71, 229] on textarea at bounding box center [433, 282] width 775 height 119
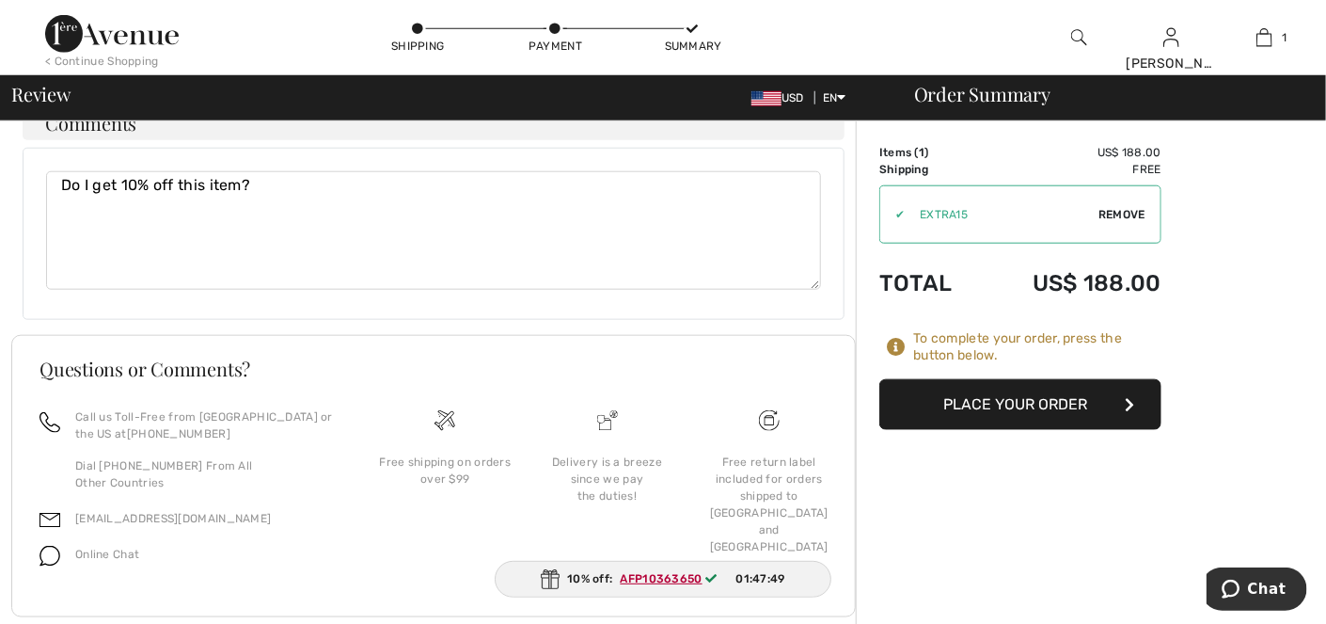
scroll to position [616, 0]
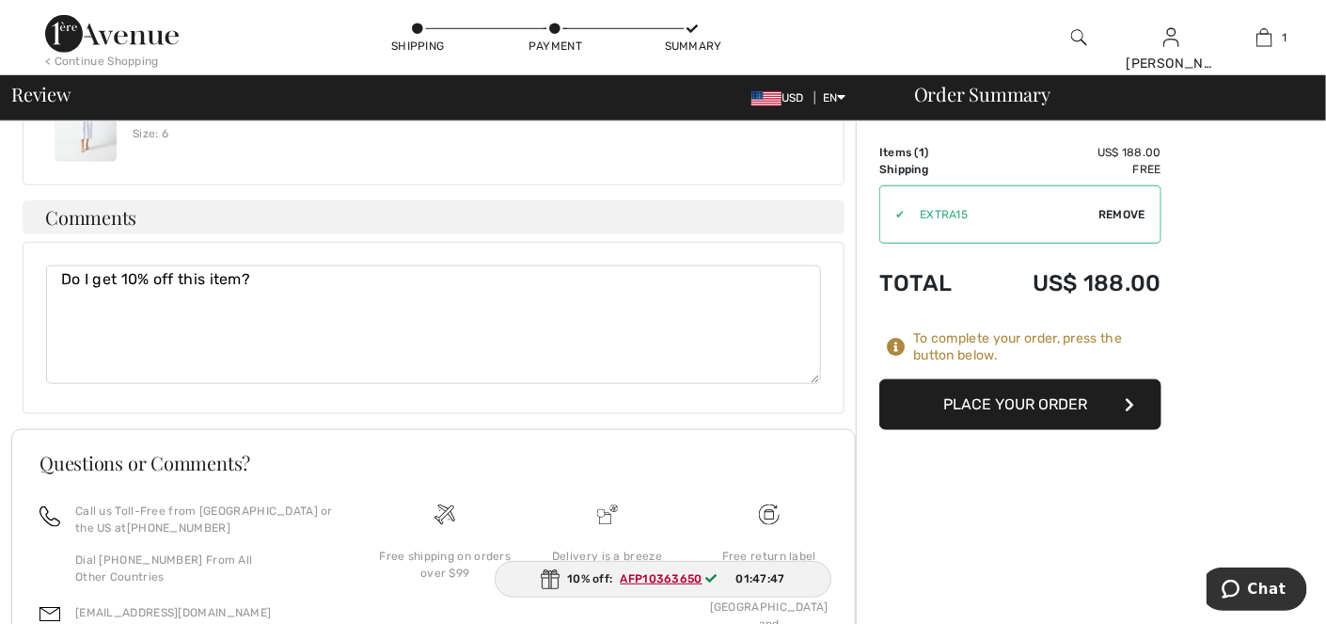
type textarea "Do I get 10% off this item?"
click at [1259, 590] on span "Chat" at bounding box center [1266, 587] width 39 height 17
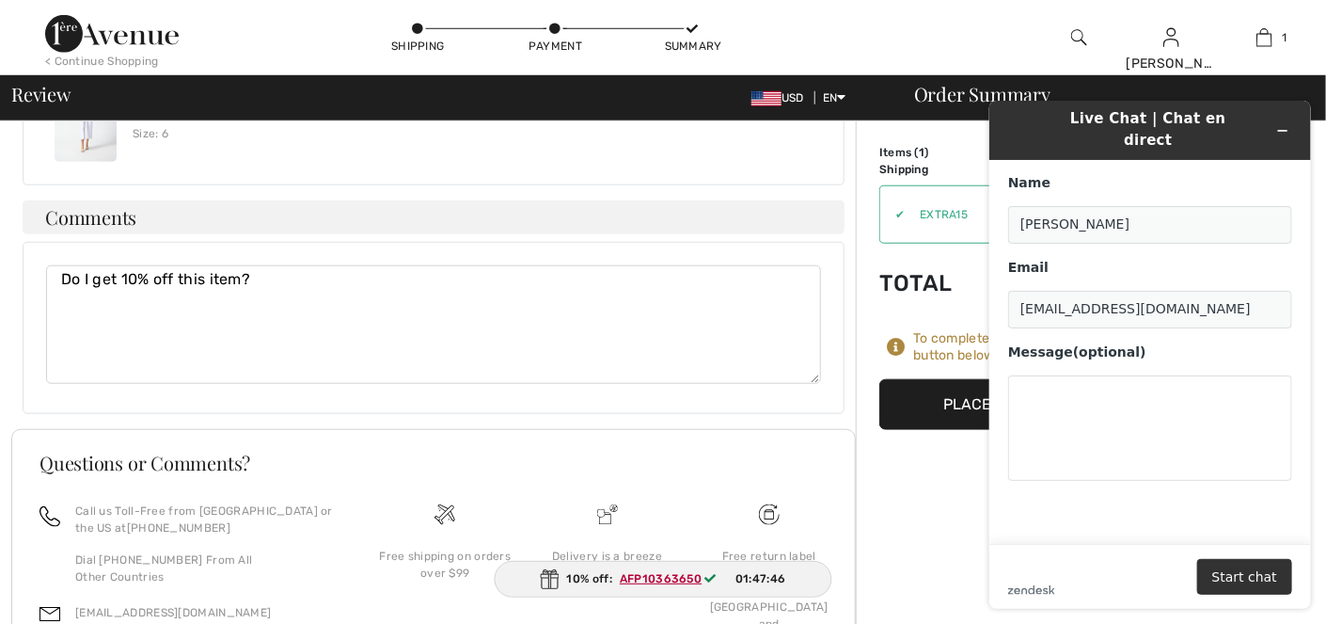
scroll to position [0, 0]
click at [1026, 383] on textarea "Message (optional)" at bounding box center [1149, 426] width 284 height 105
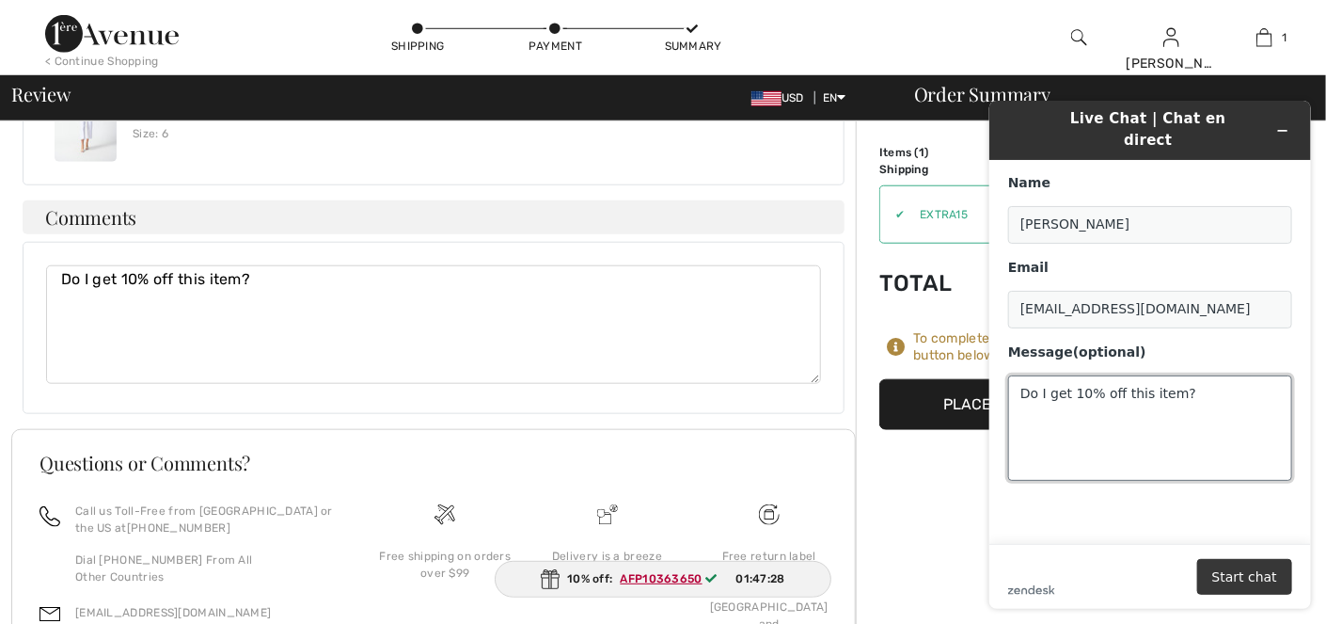
type textarea "Do I get 10% off this item?"
click at [1229, 568] on button "Start chat" at bounding box center [1243, 576] width 95 height 36
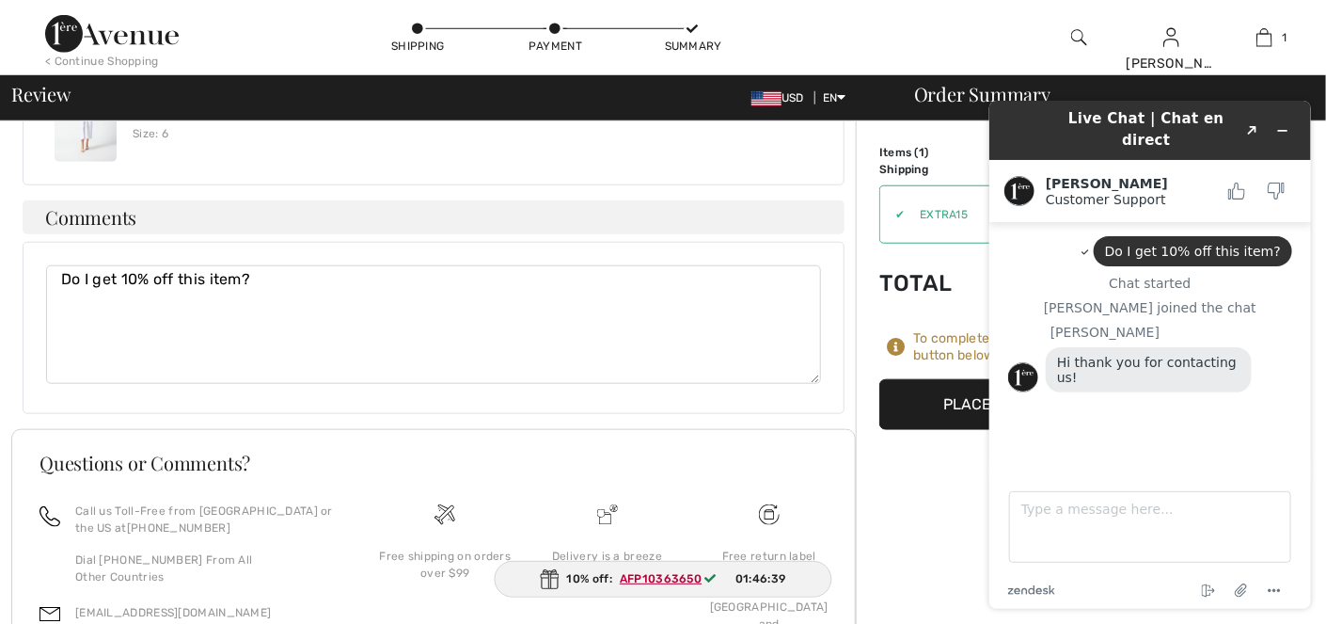
click at [251, 265] on textarea "Do I get 10% off this item?" at bounding box center [433, 324] width 775 height 119
type textarea "D"
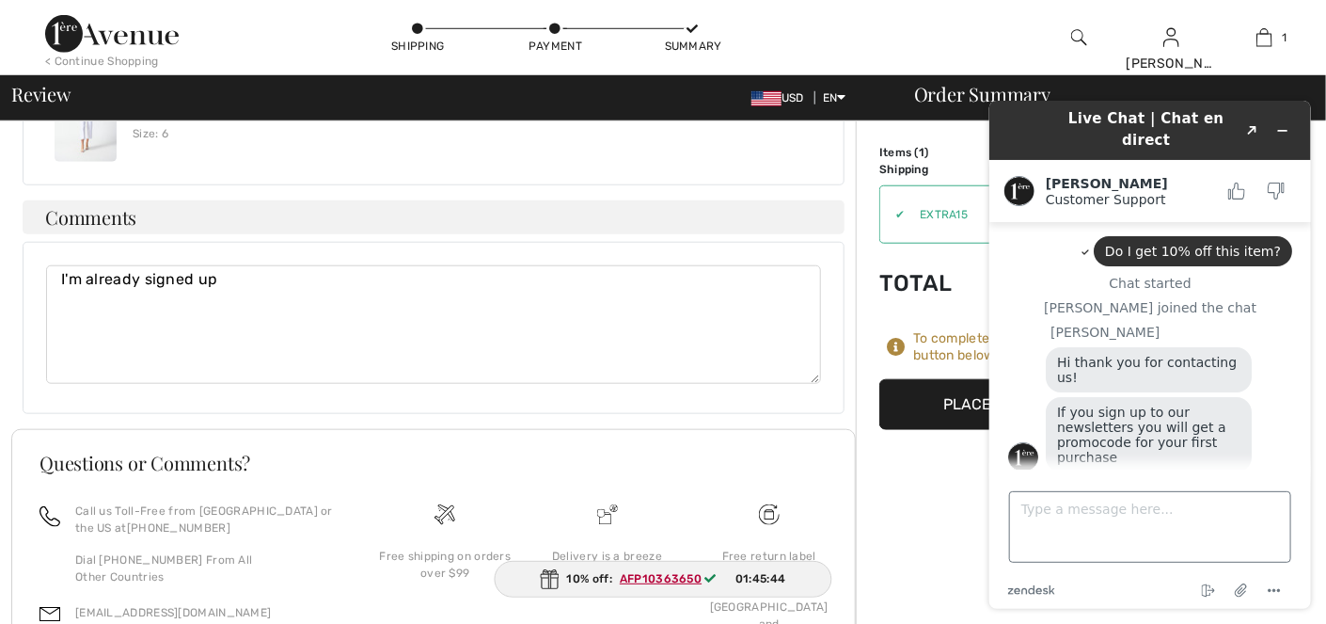
type textarea "I'm already signed up"
click at [1052, 513] on textarea "Type a message here..." at bounding box center [1149, 525] width 282 height 71
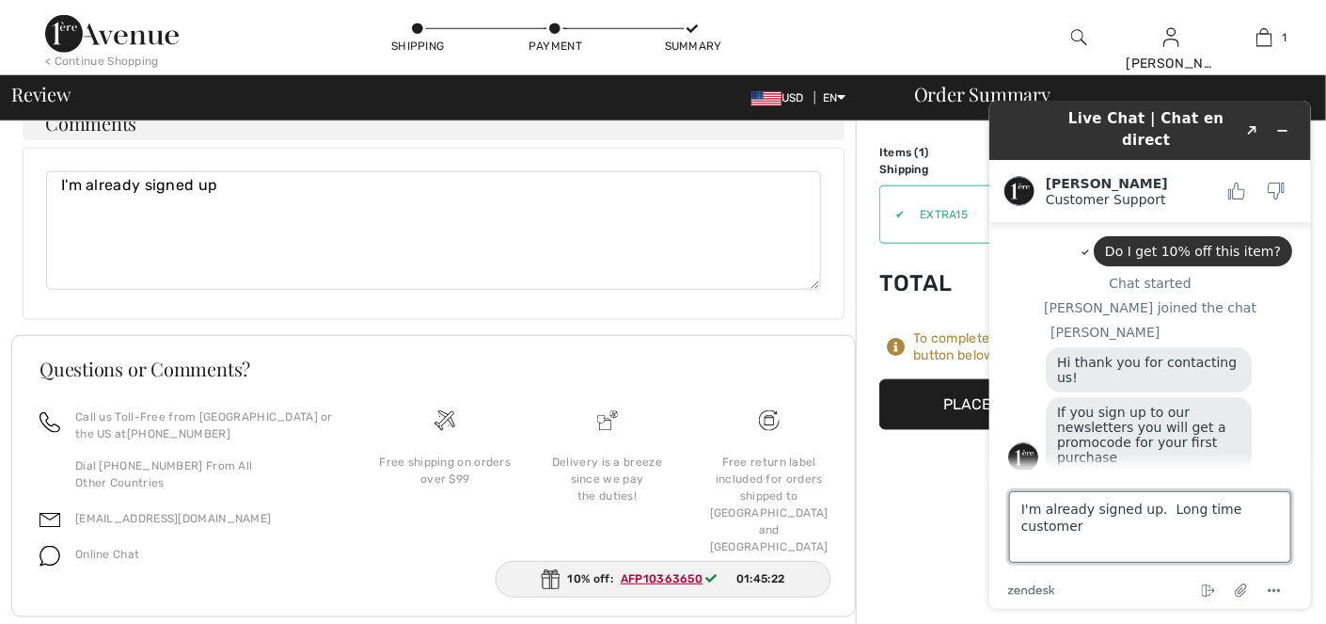
click at [1110, 537] on textarea "I'm already signed up. Long time customer" at bounding box center [1149, 525] width 282 height 71
type textarea "I'm already signed up. Long time customer"
click at [1136, 587] on div "End chat Attach file Options" at bounding box center [1172, 589] width 237 height 24
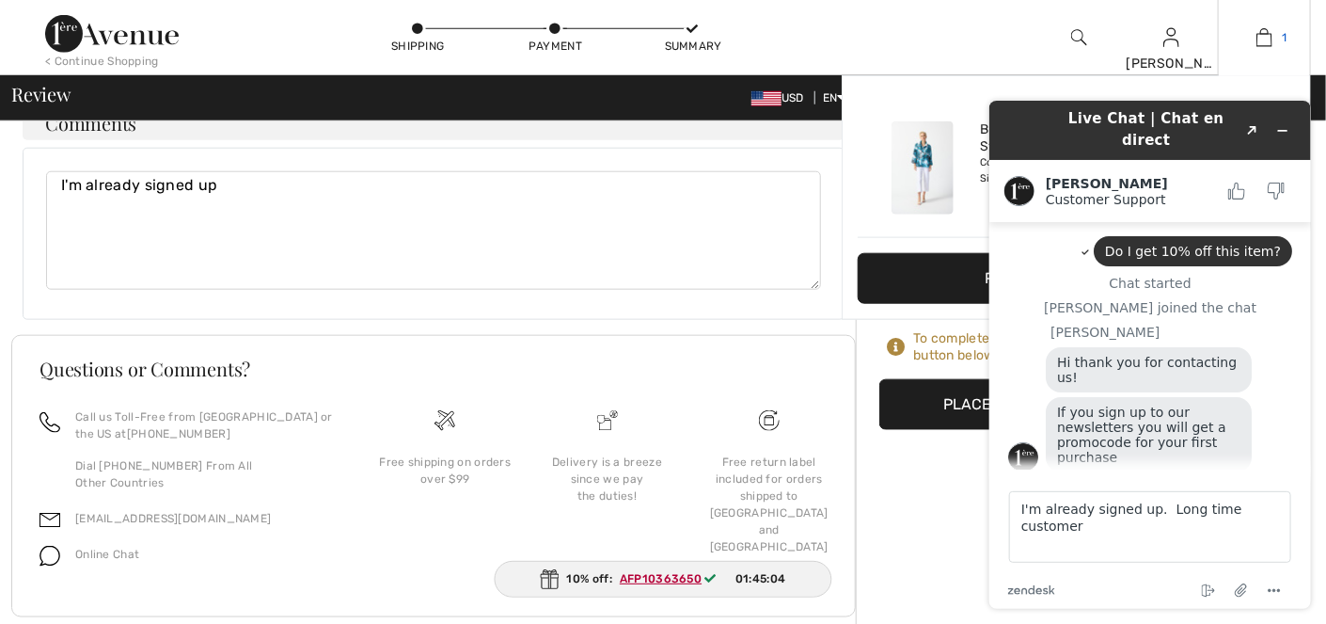
click at [1266, 32] on img at bounding box center [1264, 37] width 16 height 23
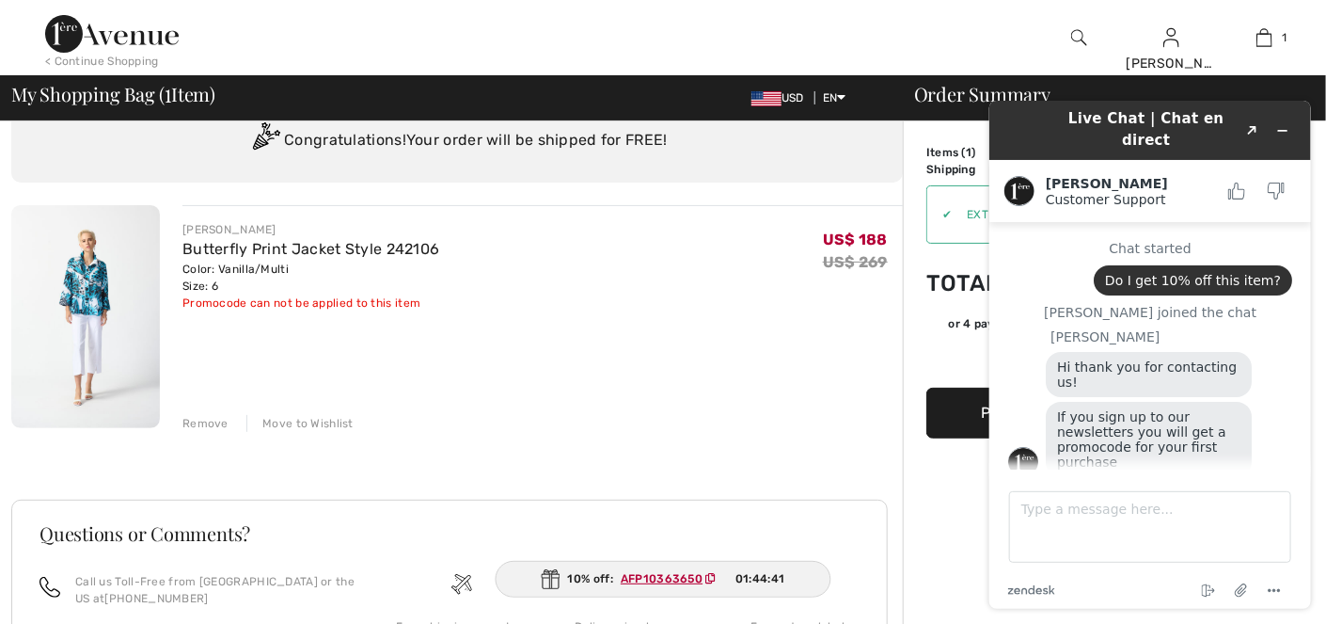
scroll to position [69, 0]
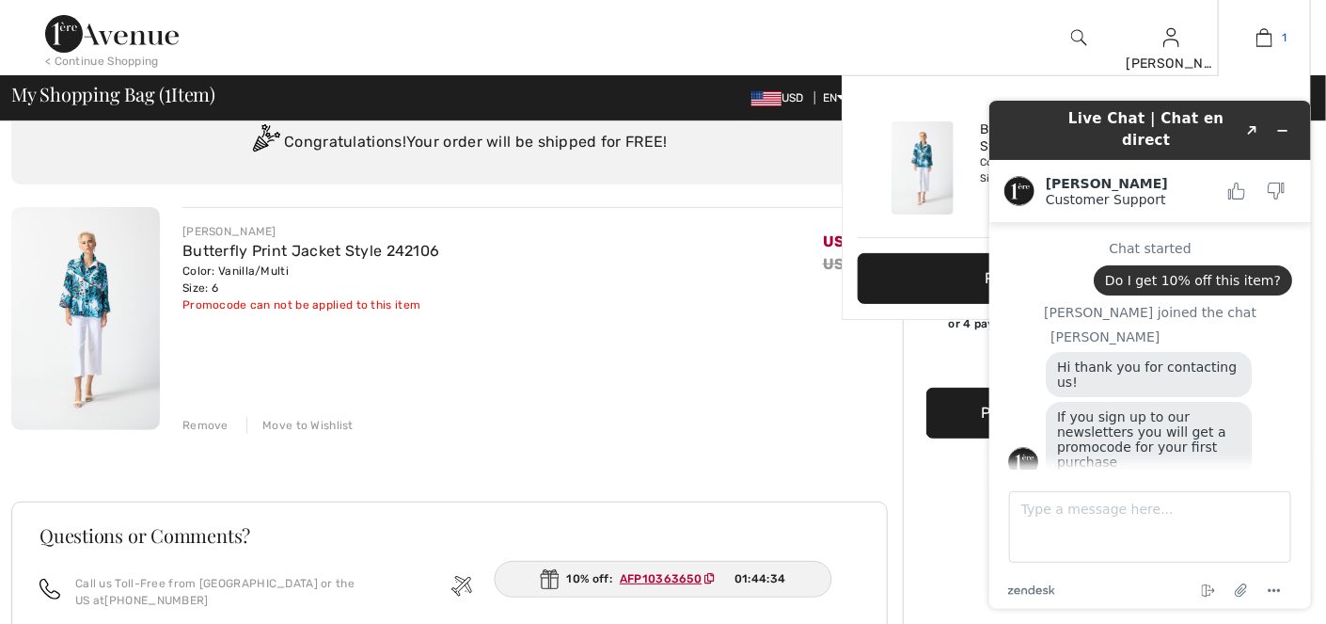
click at [1265, 40] on img at bounding box center [1264, 37] width 16 height 23
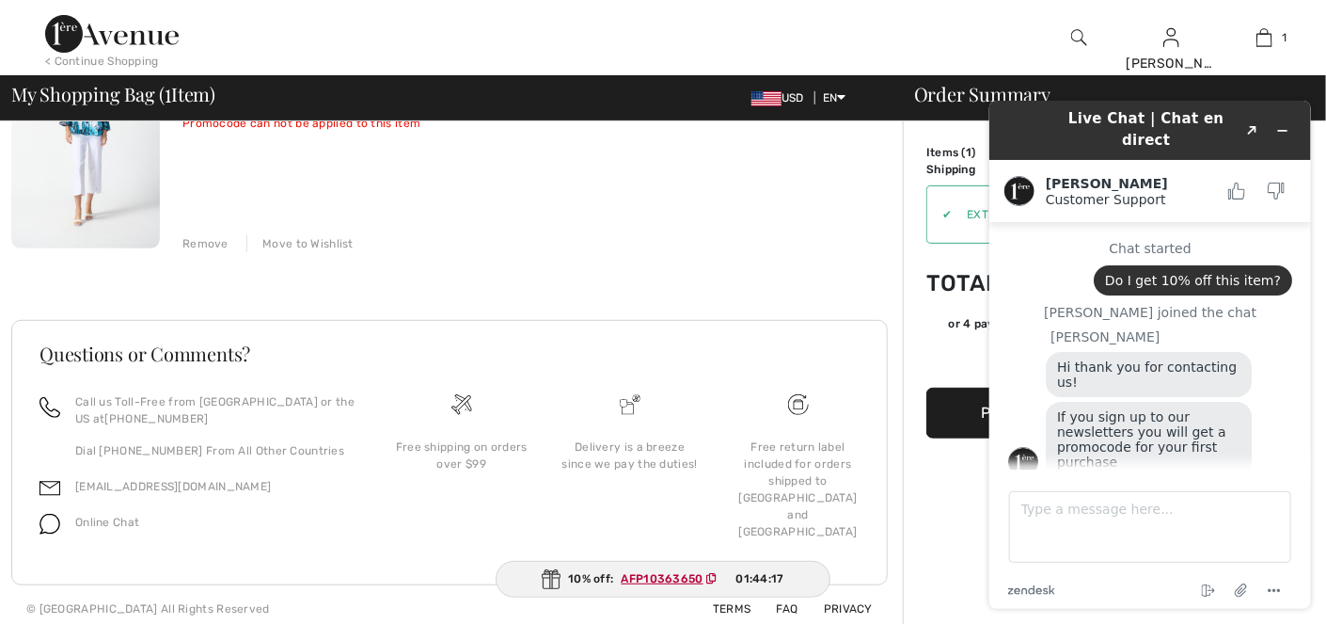
scroll to position [257, 0]
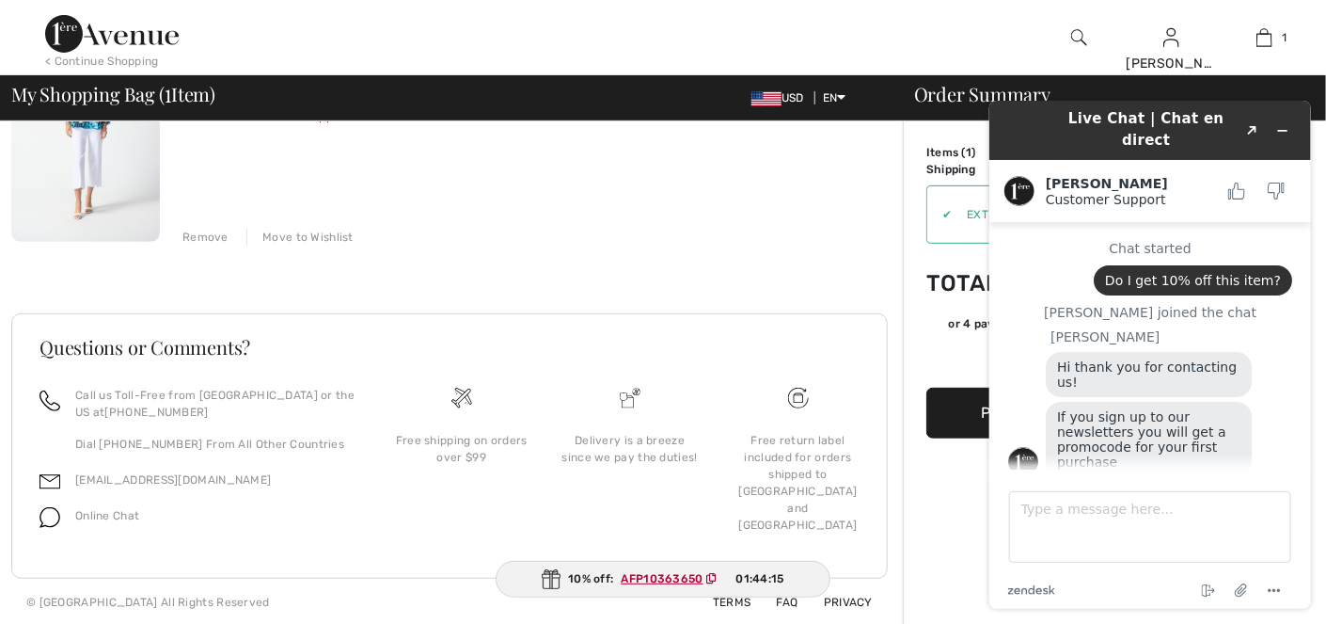
click at [192, 237] on div "Remove" at bounding box center [205, 237] width 46 height 17
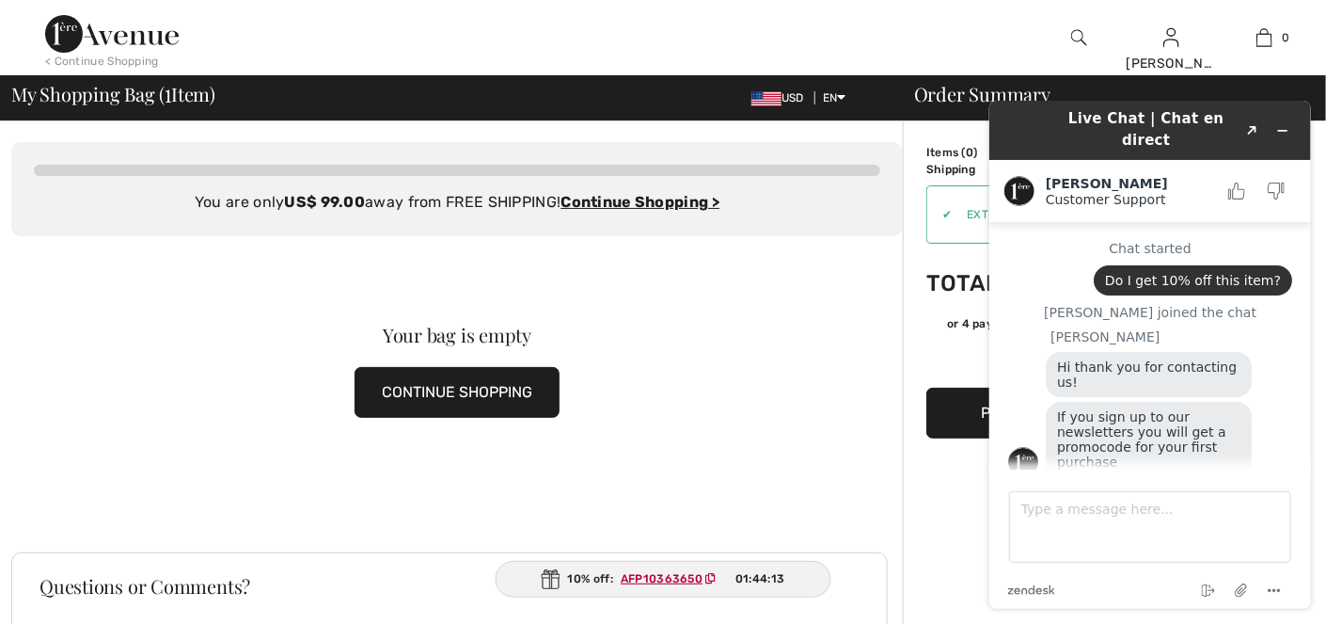
scroll to position [0, 0]
